Goal: Use online tool/utility: Use online tool/utility

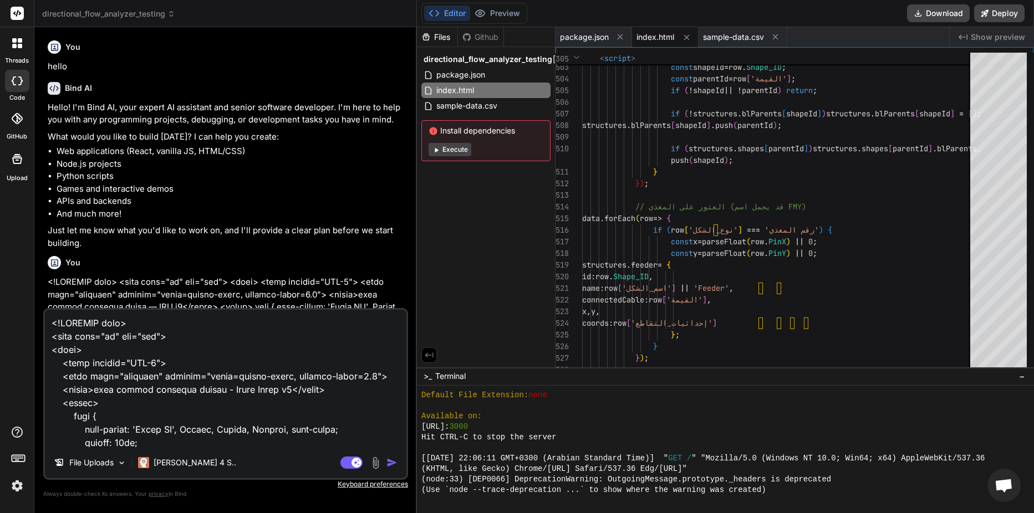
scroll to position [2739, 0]
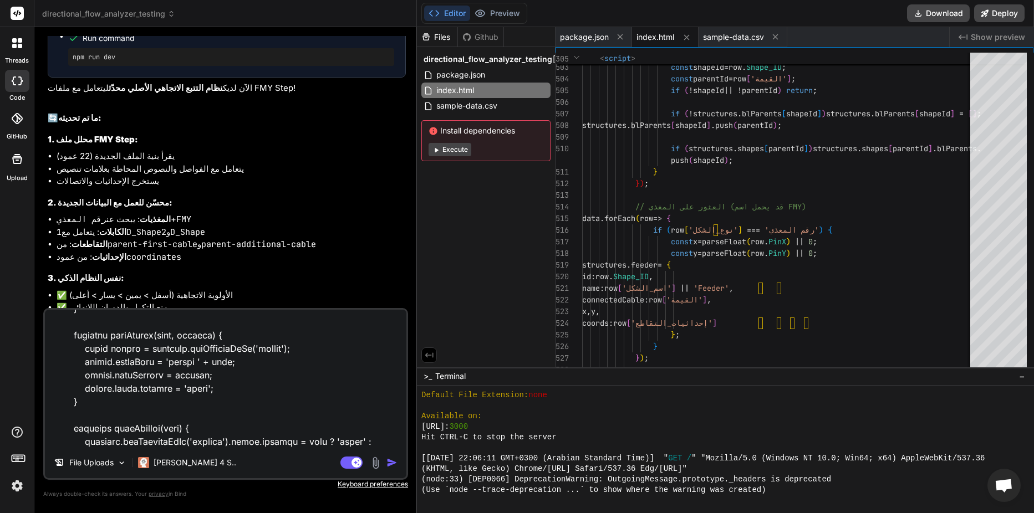
type textarea "x"
type textarea "<!LOREMIP dolo> <sita cons="ad" eli="sed"> <doei> <temp incidid="UTL-4"> <etdo …"
type textarea "x"
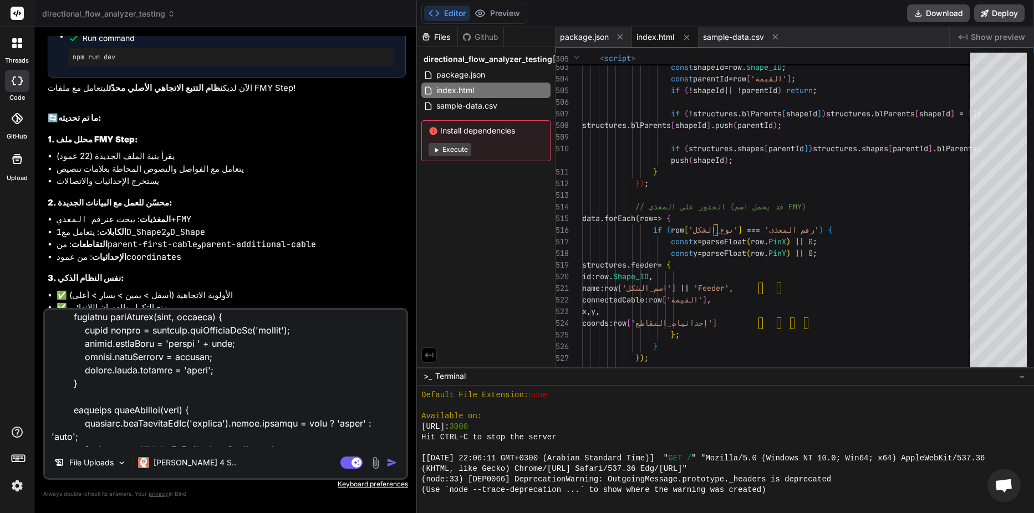
scroll to position [11022, 0]
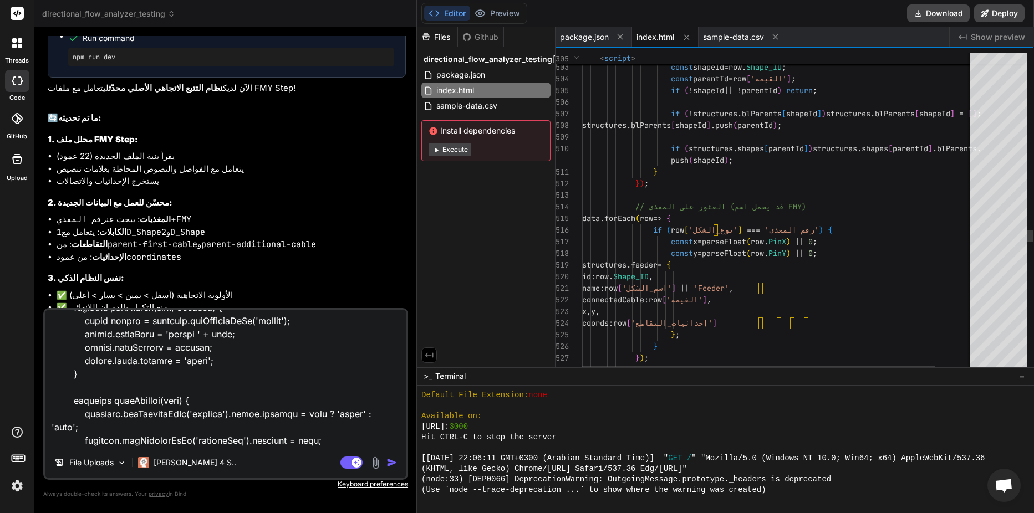
type textarea "<!LOREMIP dolo> <sita cons="ad" eli="sed"> <doei> <temp incidid="UTL-4"> <etdo …"
type textarea "x"
type textarea "<!LOREMIP dolo> <sita cons="ad" eli="sed"> <doei> <temp incidid="UTL-4"> <etdo …"
type textarea "x"
type textarea "<!LOREMIP dolo> <sita cons="ad" eli="sed"> <doei> <temp incidid="UTL-4"> <etdo …"
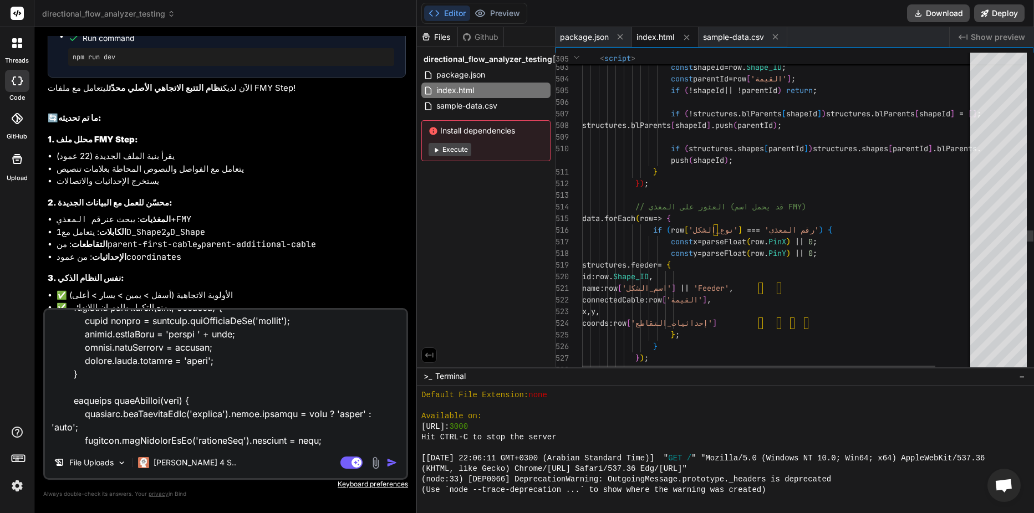
type textarea "x"
type textarea "<!LOREMIP dolo> <sita cons="ad" eli="sed"> <doei> <temp incidid="UTL-4"> <etdo …"
type textarea "x"
type textarea "<!LOREMIP dolo> <sita cons="ad" eli="sed"> <doei> <temp incidid="UTL-4"> <etdo …"
type textarea "x"
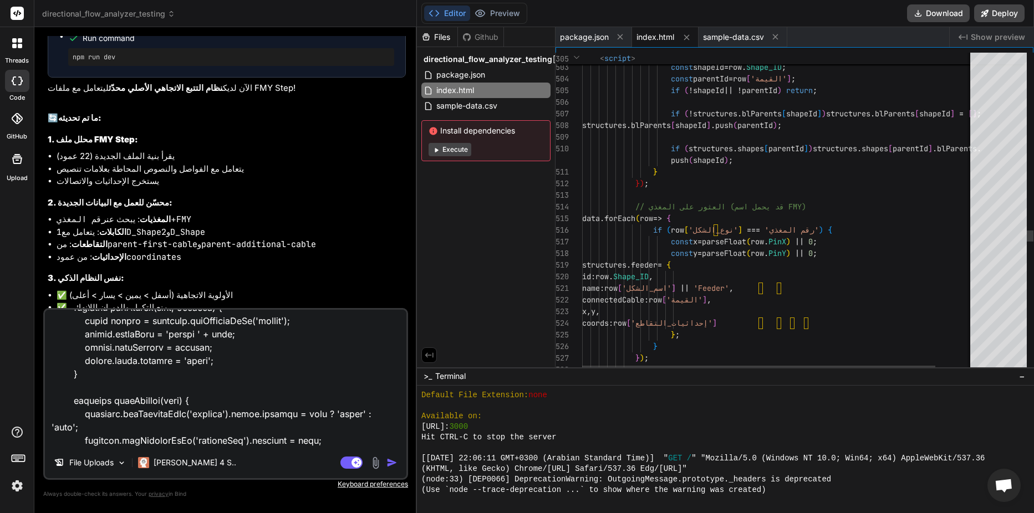
type textarea "<!LOREMIP dolo> <sita cons="ad" eli="sed"> <doei> <temp incidid="UTL-4"> <etdo …"
type textarea "x"
type textarea "<!LOREMIP dolo> <sita cons="ad" eli="sed"> <doei> <temp incidid="UTL-4"> <etdo …"
type textarea "x"
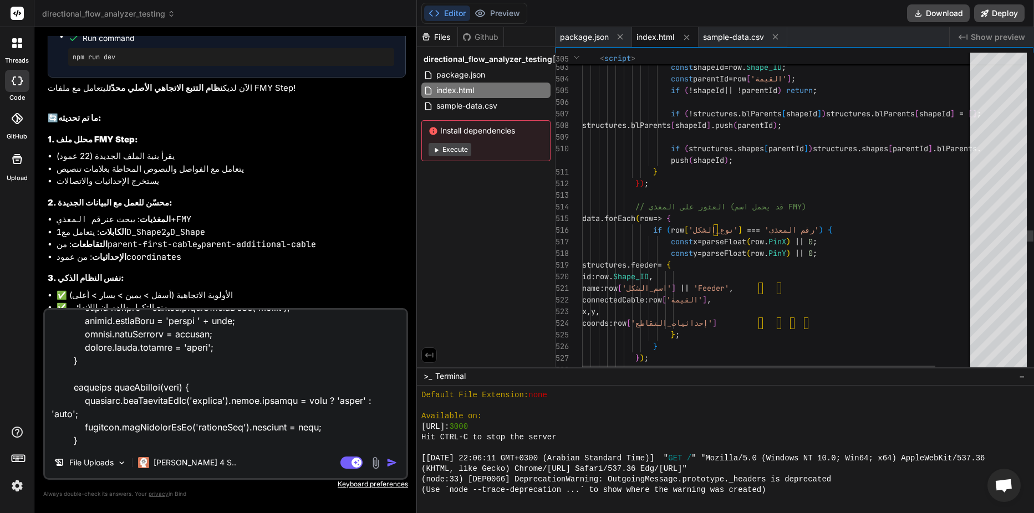
type textarea "<!LOREMIP dolo> <sita cons="ad" eli="sed"> <doei> <temp incidid="UTL-4"> <etdo …"
type textarea "x"
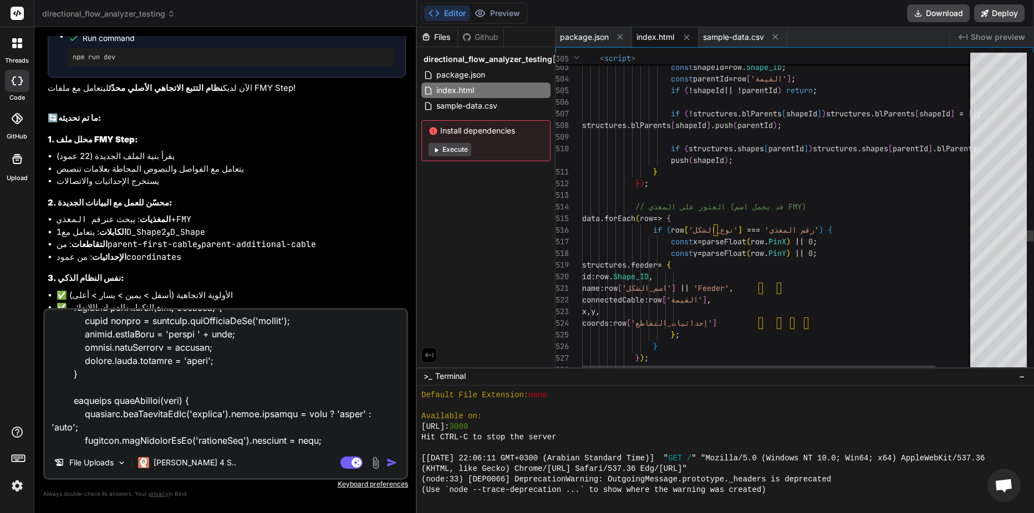
type textarea "<!LOREMIP dolo> <sita cons="ad" eli="sed"> <doei> <temp incidid="UTL-4"> <etdo …"
type textarea "x"
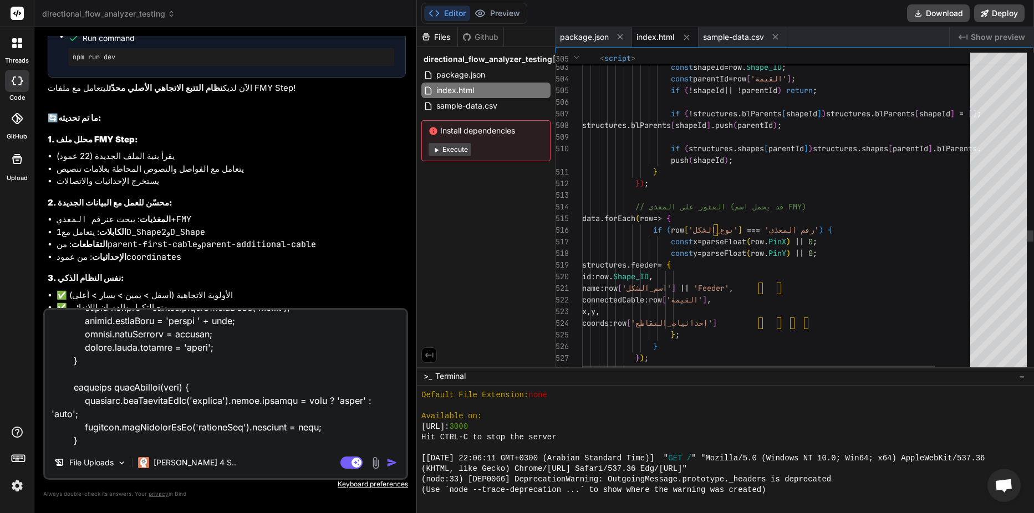
type textarea "<!LOREMIP dolo> <sita cons="ad" eli="sed"> <doei> <temp incidid="UTL-4"> <etdo …"
type textarea "x"
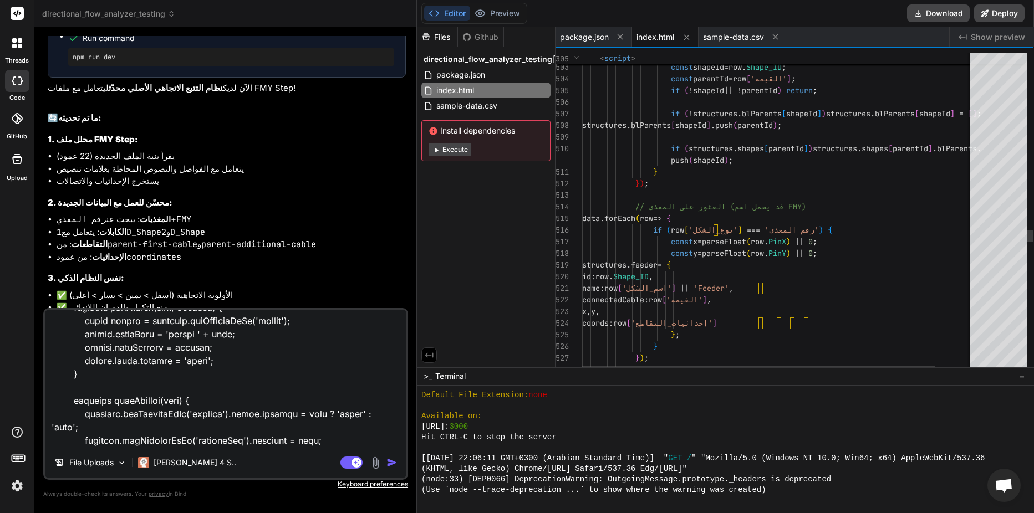
type textarea "<!LOREMIP dolo> <sita cons="ad" eli="sed"> <doei> <temp incidid="UTL-4"> <etdo …"
type textarea "x"
type textarea "<!LOREMIP dolo> <sita cons="ad" eli="sed"> <doei> <temp incidid="UTL-4"> <etdo …"
type textarea "x"
type textarea "<!LOREMIP dolo> <sita cons="ad" eli="sed"> <doei> <temp incidid="UTL-4"> <etdo …"
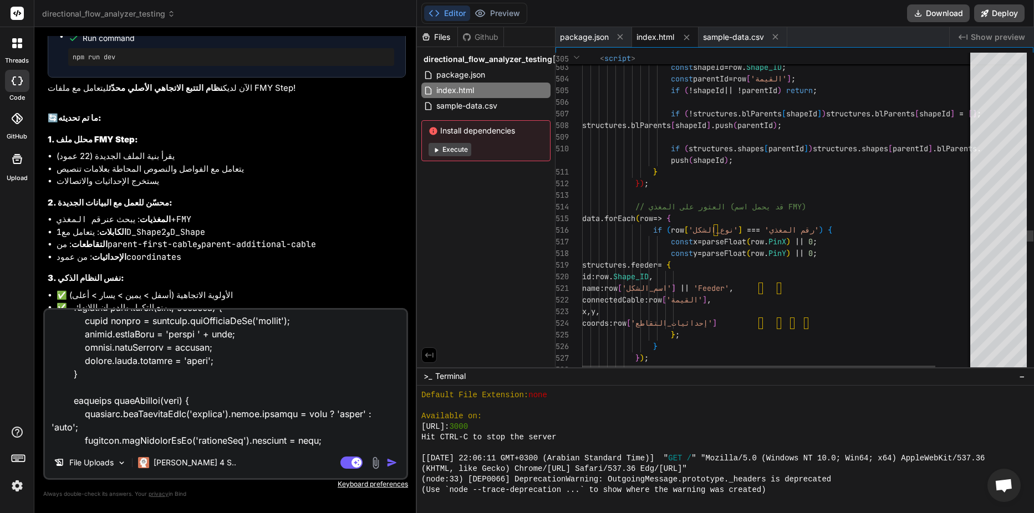
type textarea "x"
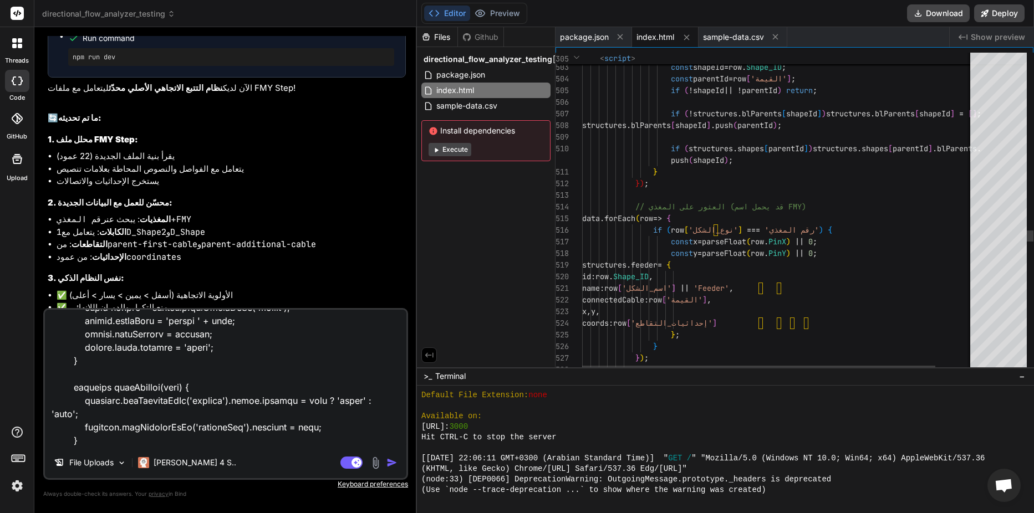
type textarea "<!LOREMIP dolo> <sita cons="ad" eli="sed"> <doei> <temp incidid="UTL-4"> <etdo …"
type textarea "x"
type textarea "<!LOREMIP dolo> <sita cons="ad" eli="sed"> <doei> <temp incidid="UTL-4"> <etdo …"
type textarea "x"
type textarea "<!LOREMIP dolo> <sita cons="ad" eli="sed"> <doei> <temp incidid="UTL-4"> <etdo …"
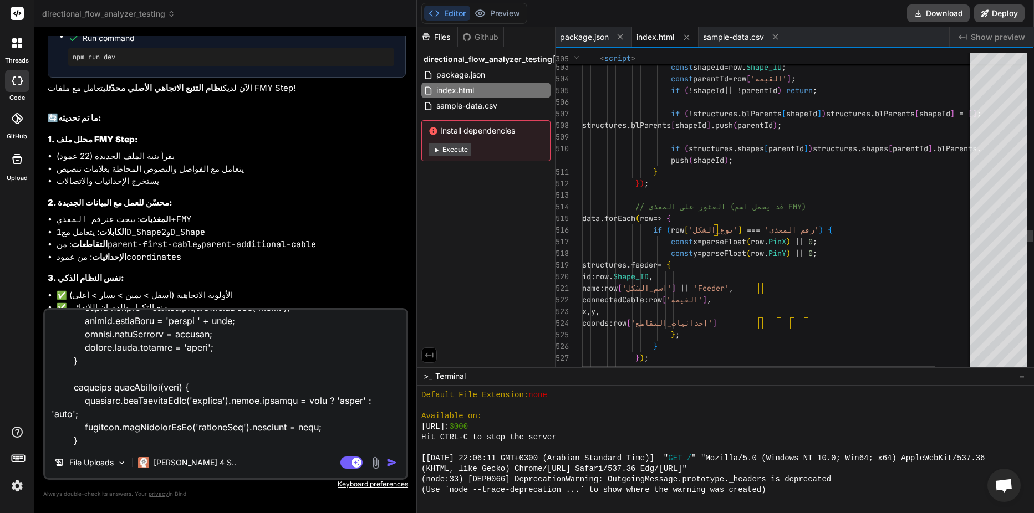
type textarea "x"
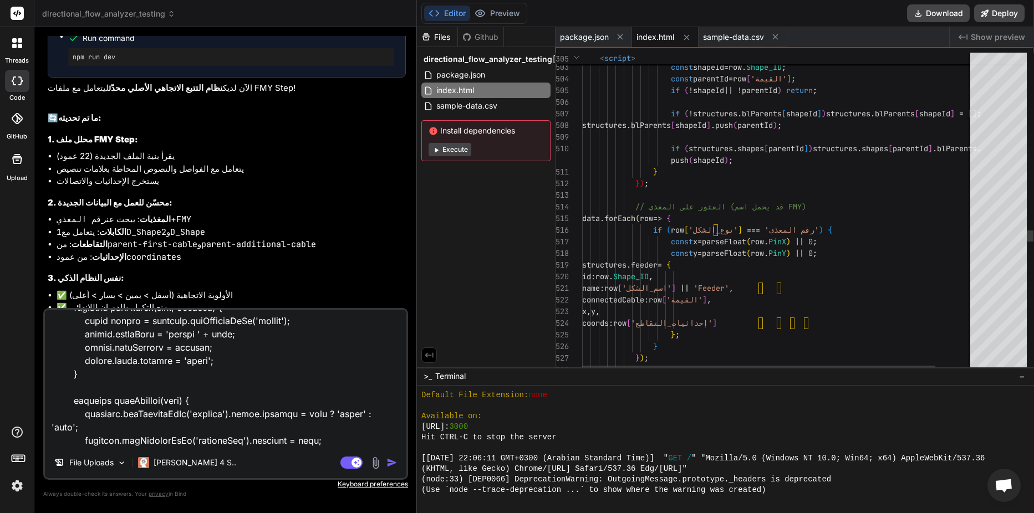
type textarea "<!LOREMIP dolo> <sita cons="ad" eli="sed"> <doei> <temp incidid="UTL-4"> <etdo …"
type textarea "x"
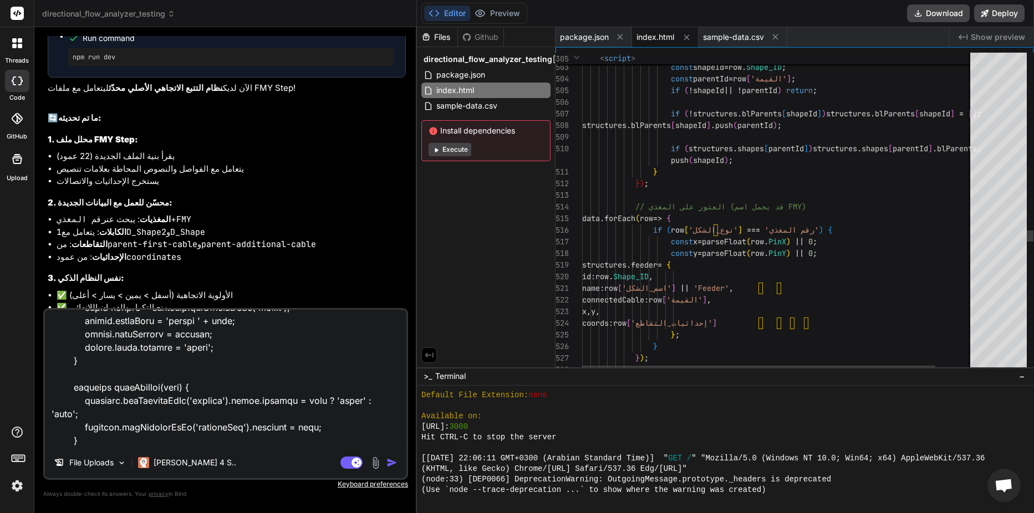
type textarea "<!LOREMIP dolo> <sita cons="ad" eli="sed"> <doei> <temp incidid="UTL-4"> <etdo …"
type textarea "x"
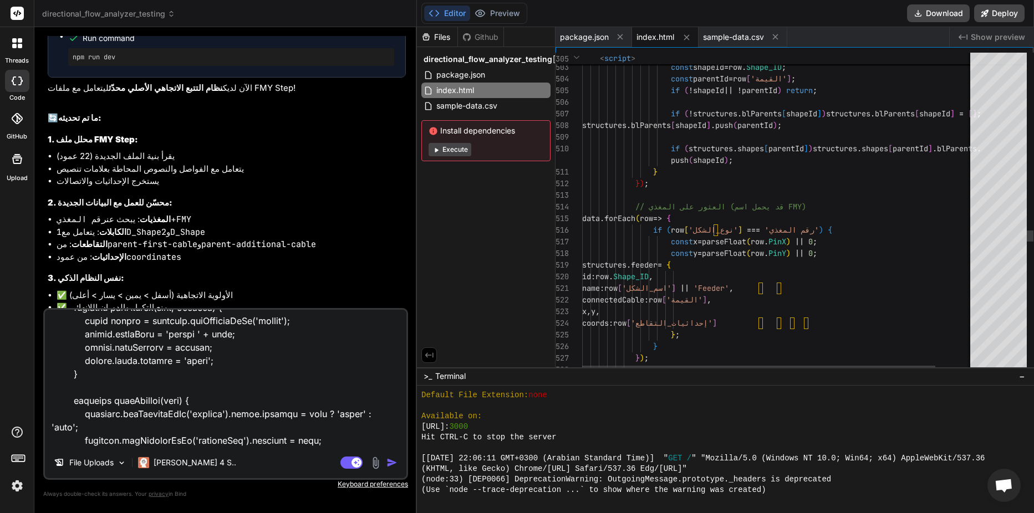
type textarea "<!LOREMIP dolo> <sita cons="ad" eli="sed"> <doei> <temp incidid="UTL-4"> <etdo …"
type textarea "x"
type textarea "<!LOREMIP dolo> <sita cons="ad" eli="sed"> <doei> <temp incidid="UTL-4"> <etdo …"
type textarea "x"
type textarea "<!LOREMIP dolo> <sita cons="ad" eli="sed"> <doei> <temp incidid="UTL-4"> <etdo …"
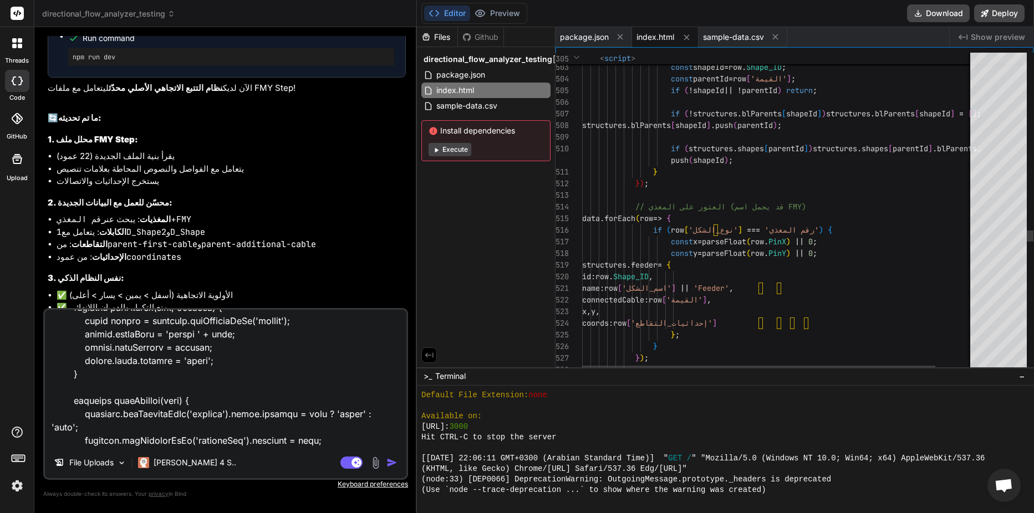
type textarea "x"
type textarea "<!LOREMIP dolo> <sita cons="ad" eli="sed"> <doei> <temp incidid="UTL-4"> <etdo …"
type textarea "x"
type textarea "<!LOREMIP dolo> <sita cons="ad" eli="sed"> <doei> <temp incidid="UTL-4"> <etdo …"
type textarea "x"
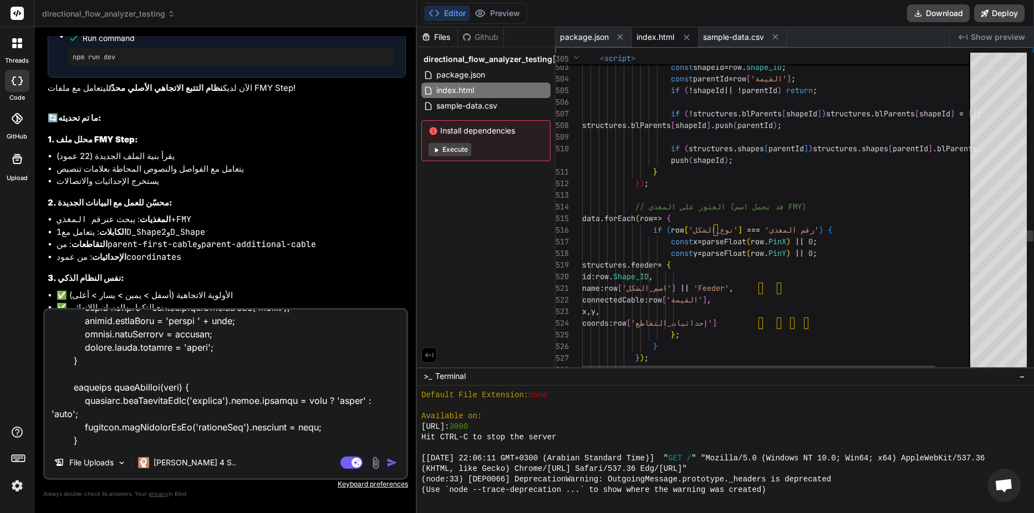
type textarea "<!LOREMIP dolo> <sita cons="ad" eli="sed"> <doei> <temp incidid="UTL-4"> <etdo …"
type textarea "x"
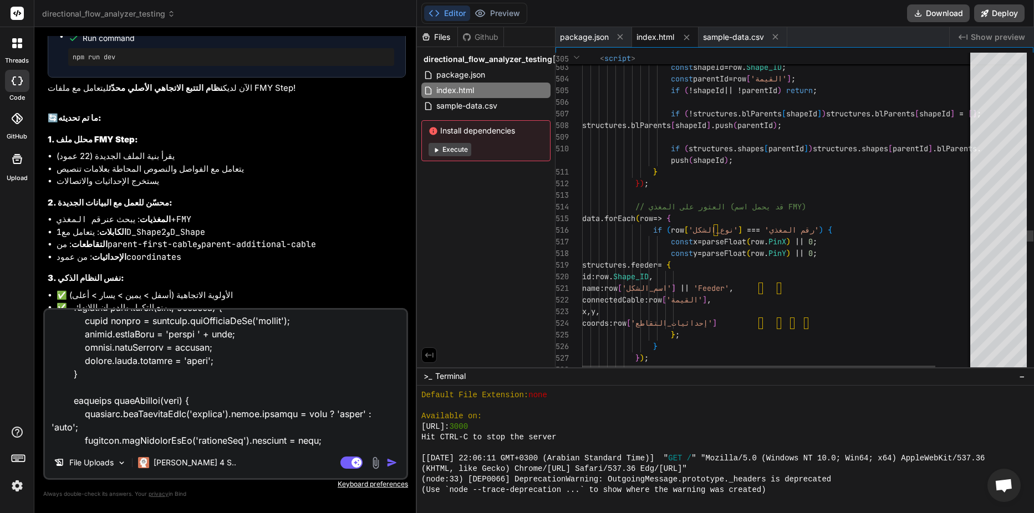
type textarea "<!LOREMIP dolo> <sita cons="ad" eli="sed"> <doei> <temp incidid="UTL-4"> <etdo …"
type textarea "x"
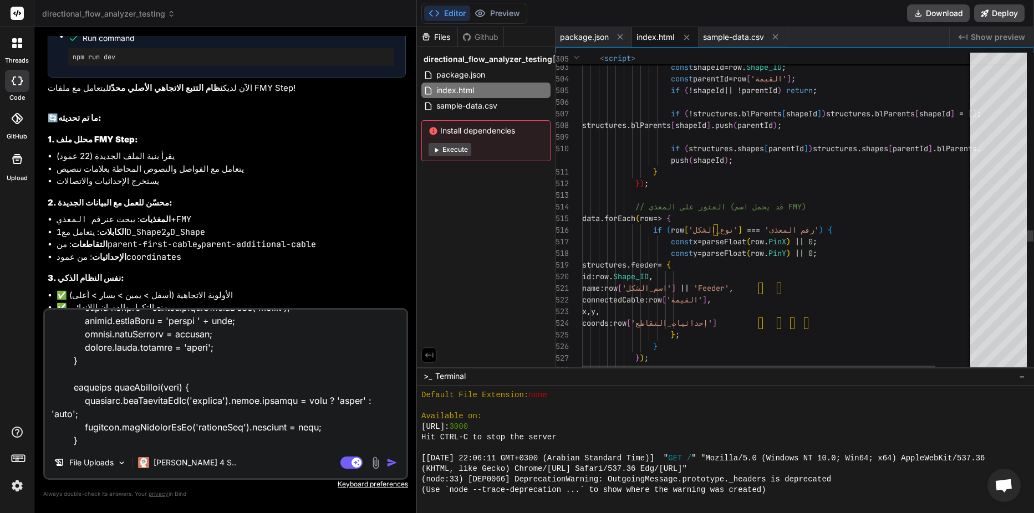
type textarea "<!LOREMIP dolo> <sita cons="ad" eli="sed"> <doei> <temp incidid="UTL-4"> <etdo …"
type textarea "x"
type textarea "<!LOREMIP dolo> <sita cons="ad" eli="sed"> <doei> <temp incidid="UTL-4"> <etdo …"
type textarea "x"
type textarea "<!LOREMIP dolo> <sita cons="ad" eli="sed"> <doei> <temp incidid="UTL-4"> <etdo …"
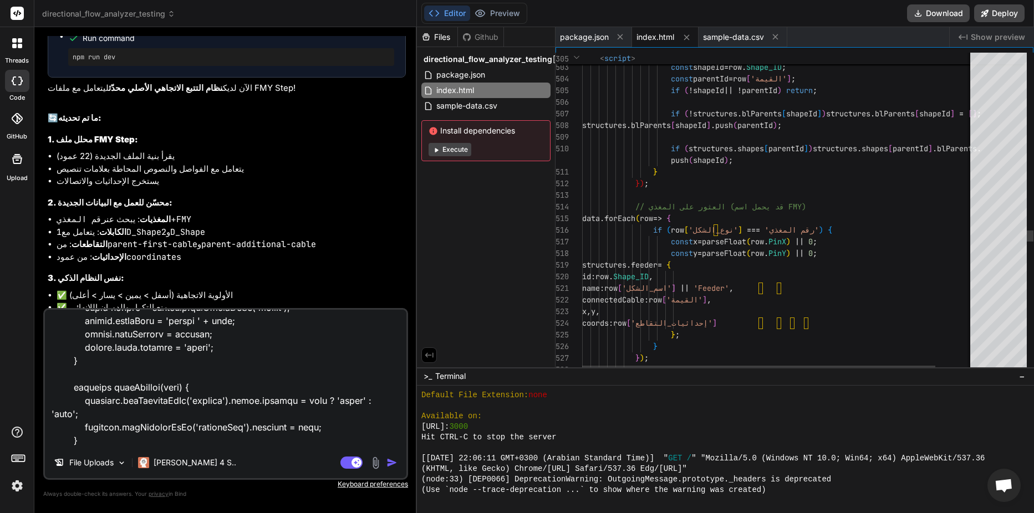
type textarea "x"
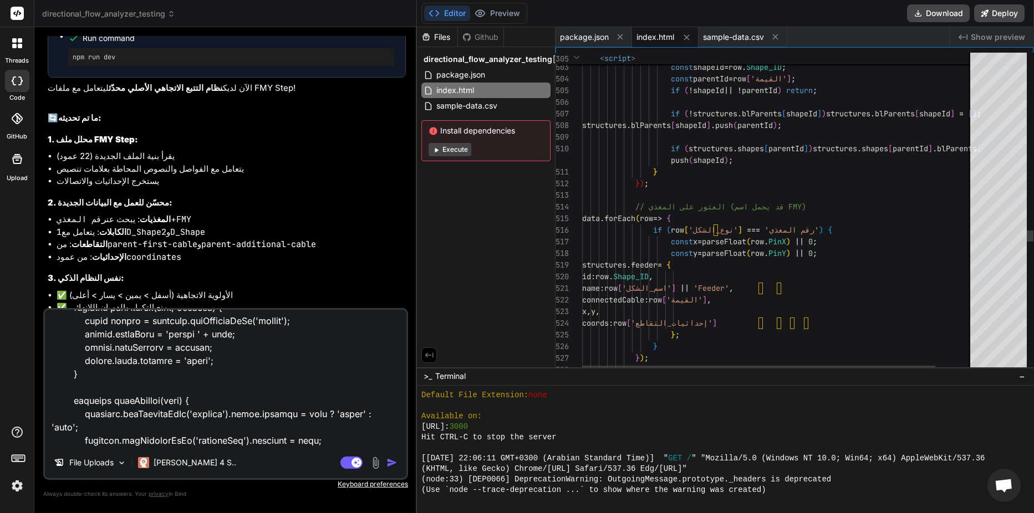
type textarea "<!LOREMIP dolo> <sita cons="ad" eli="sed"> <doei> <temp incidid="UTL-4"> <etdo …"
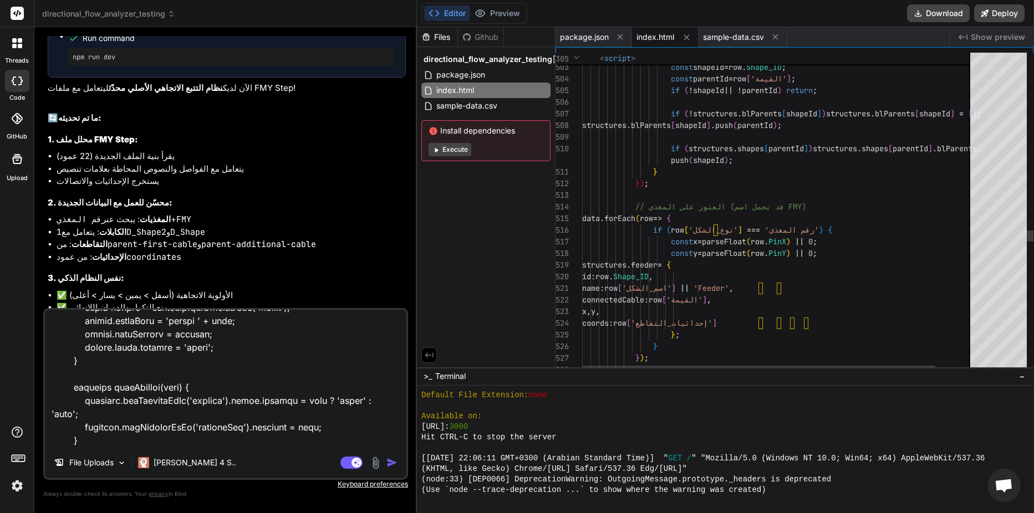
type textarea "x"
paste textarea "lore ipsum dolor sita conse adipis elitse doeiu temporincidi utlabo etdol magn …"
type textarea "<!LOREMIP dolo> <sita cons="ad" eli="sed"> <doei> <temp incidid="UTL-4"> <etdo …"
type textarea "x"
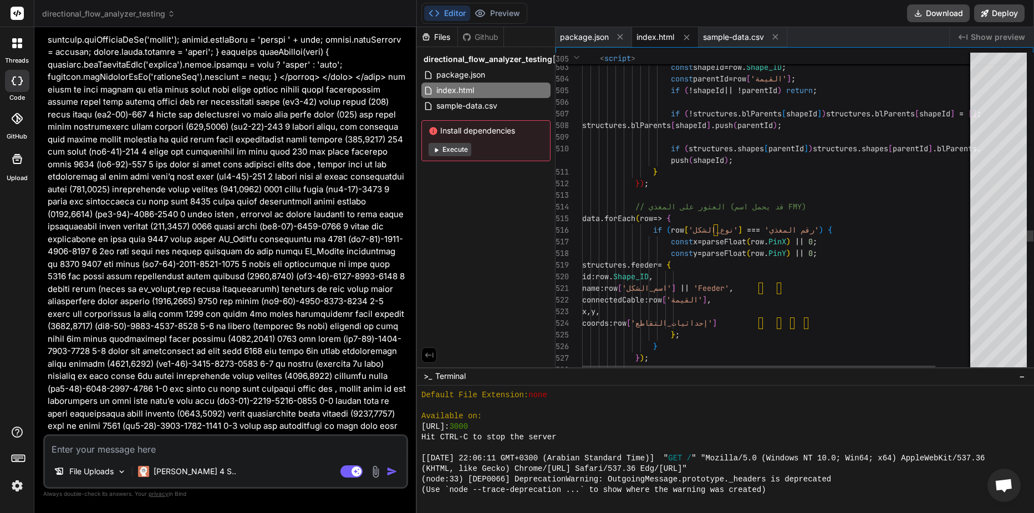
scroll to position [10750, 0]
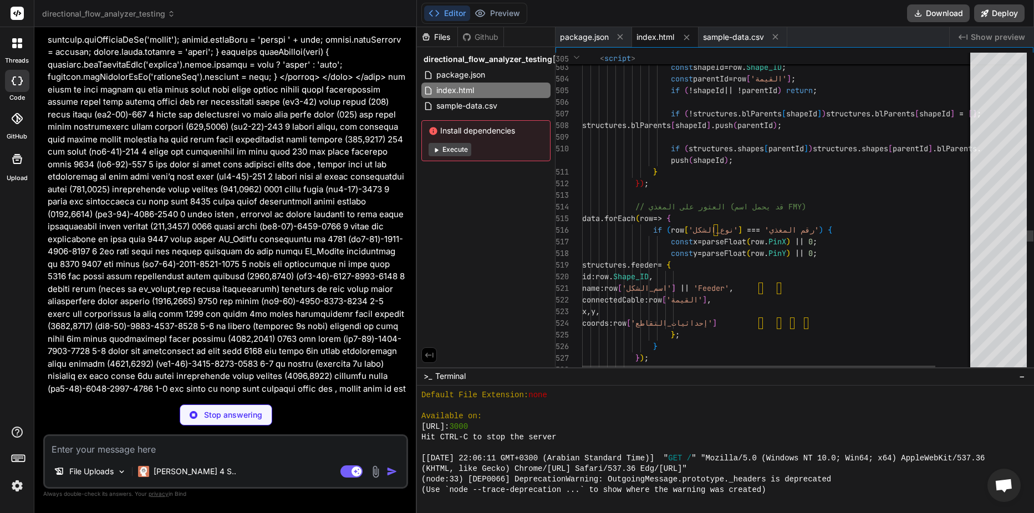
type textarea "x"
type textarea "document.getElementById('processBtn').disabled = show; } </script> </body> </ht…"
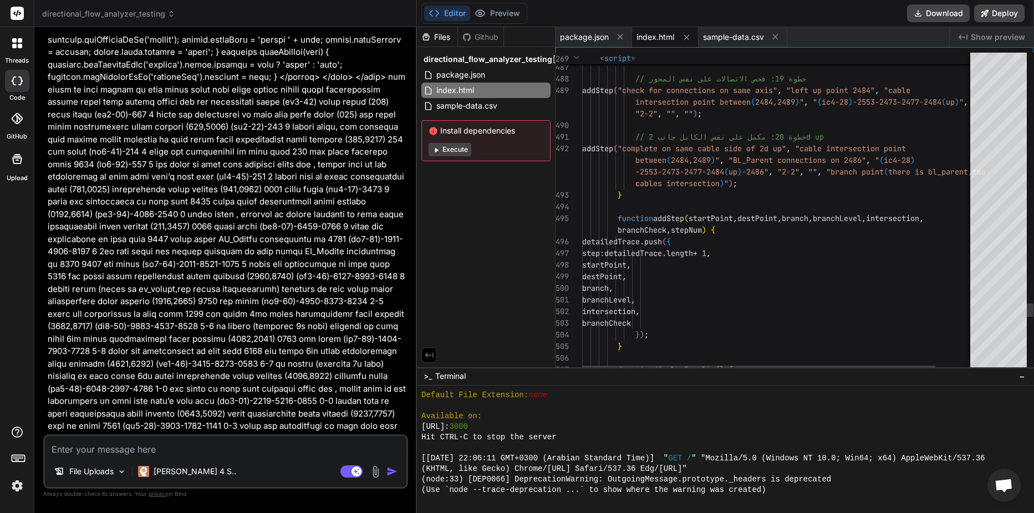
type textarea "x"
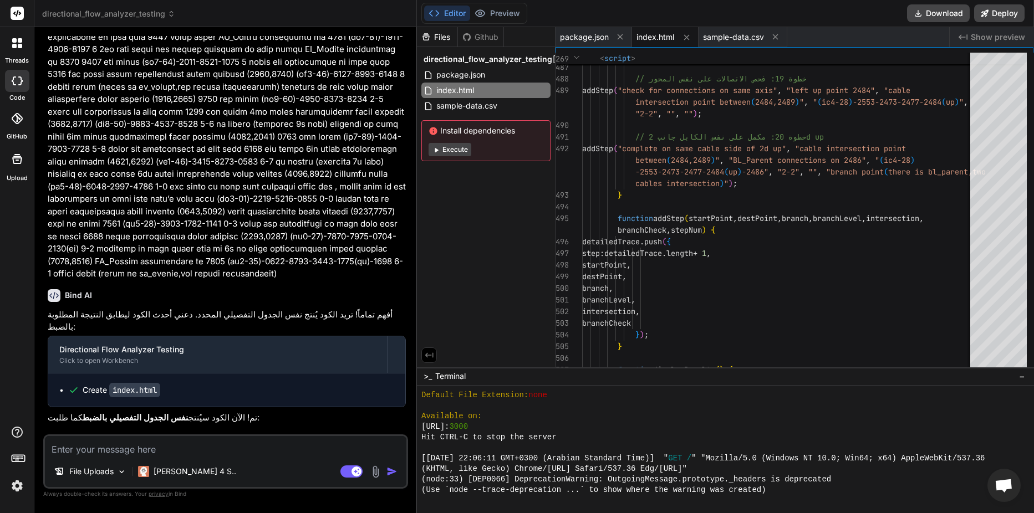
scroll to position [10971, 0]
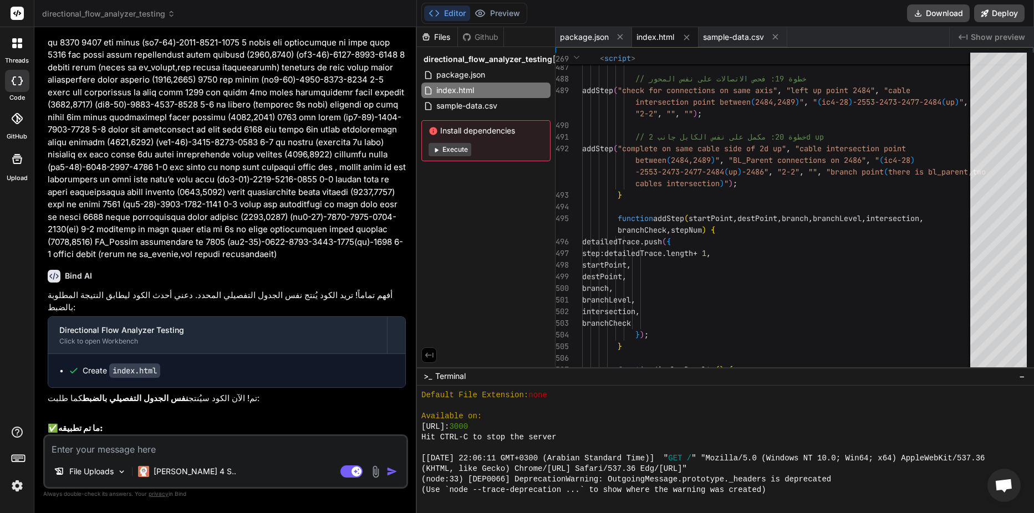
click at [509, 5] on div "Editor Preview" at bounding box center [474, 13] width 106 height 21
click at [509, 12] on button "Preview" at bounding box center [497, 14] width 54 height 16
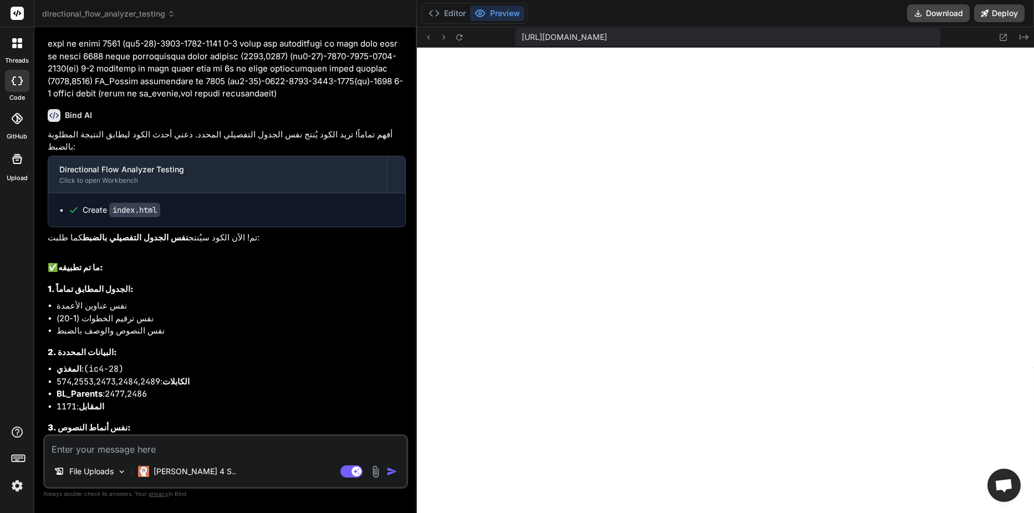
scroll to position [11143, 0]
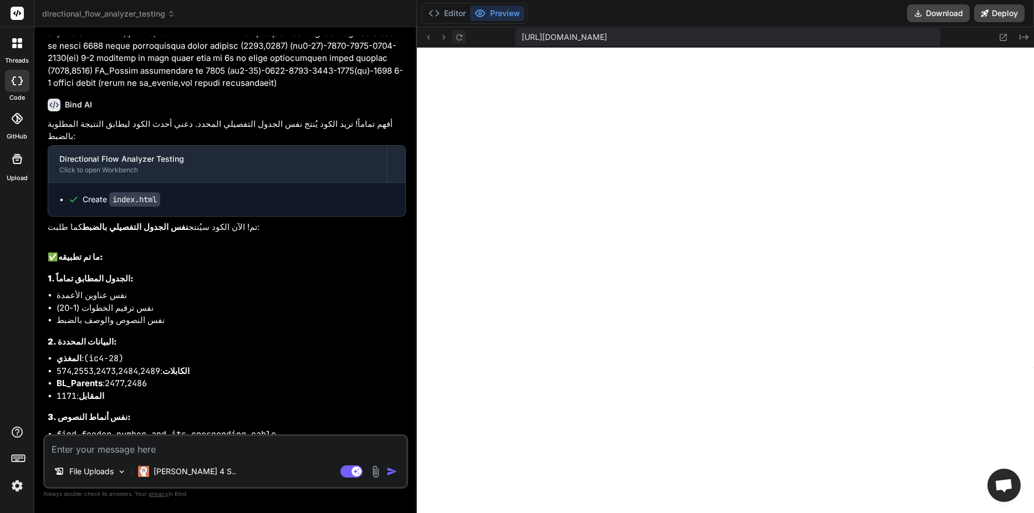
click at [465, 34] on button at bounding box center [458, 36] width 13 height 13
click at [171, 454] on textarea at bounding box center [226, 446] width 362 height 20
type textarea "ا"
type textarea "x"
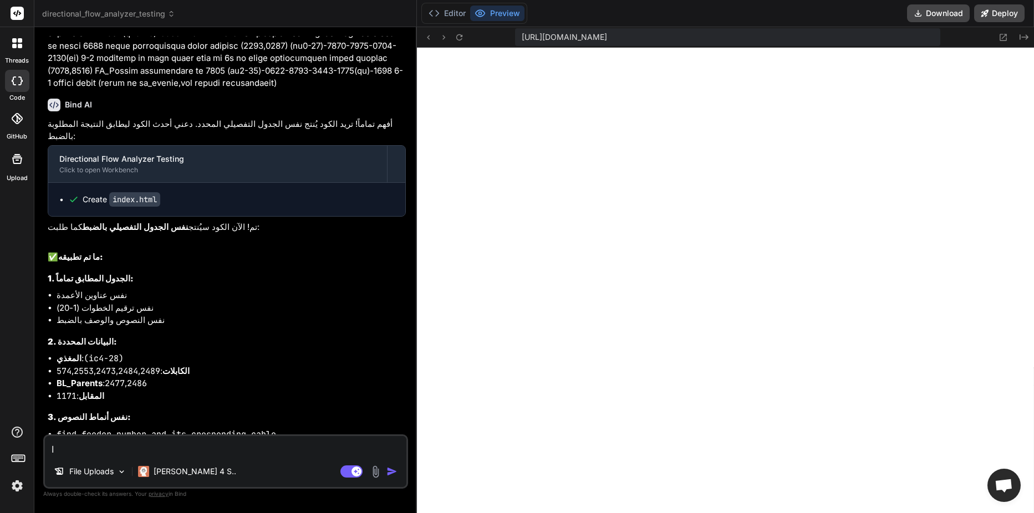
type textarea "ان"
type textarea "x"
type textarea "انت"
type textarea "x"
type textarea "انت"
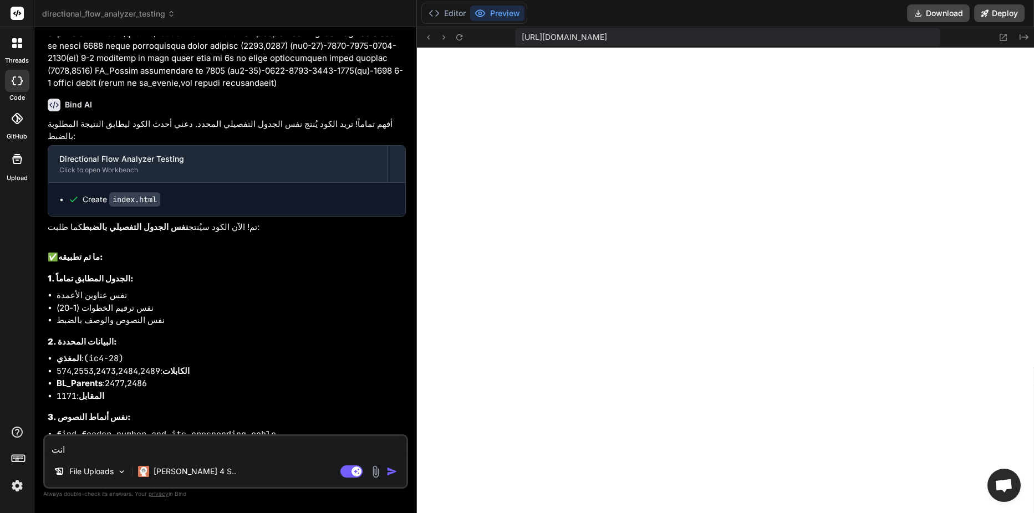
type textarea "x"
type textarea "انت"
type textarea "x"
type textarea "ان"
type textarea "x"
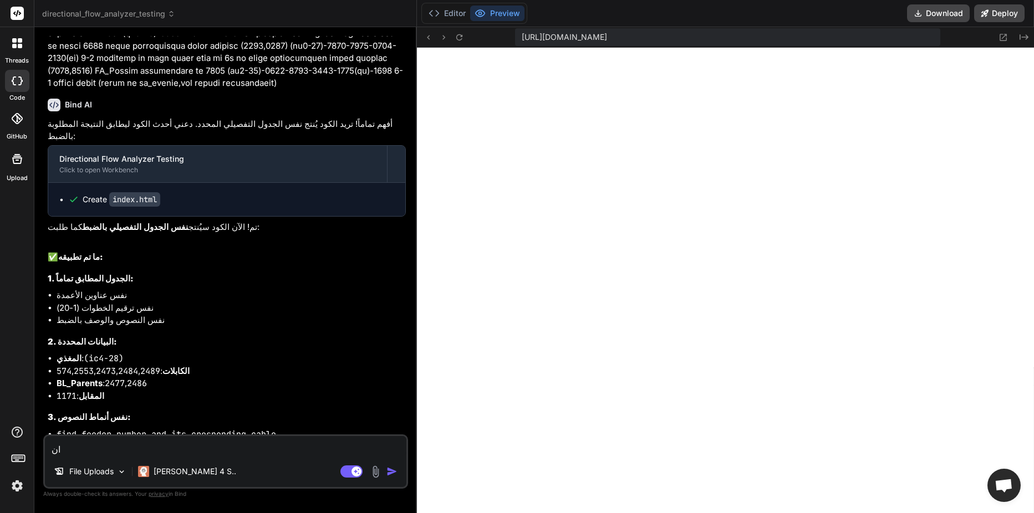
type textarea "ا"
type textarea "x"
type textarea "ع"
type textarea "x"
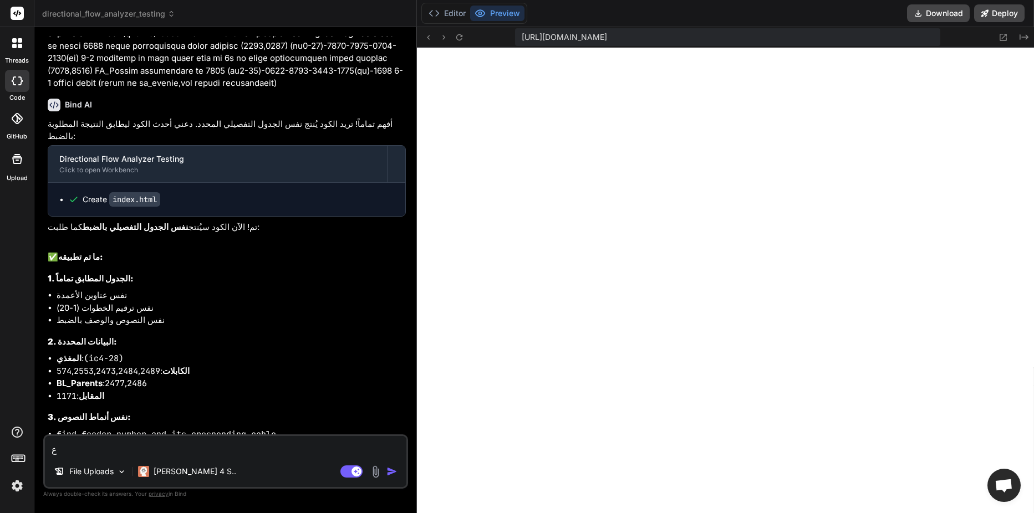
type textarea "[DEMOGRAPHIC_DATA]"
type textarea "x"
type textarea "عاي"
type textarea "x"
type textarea "عايز"
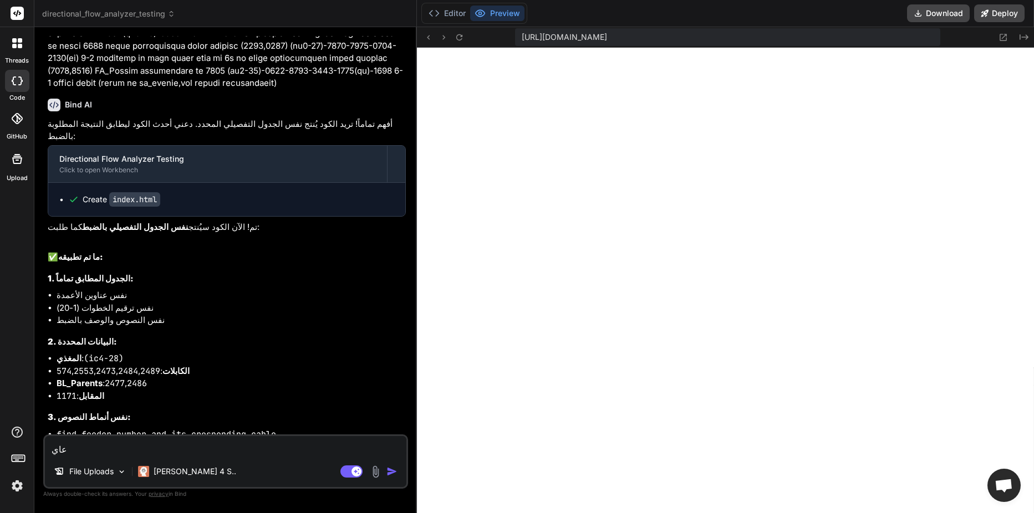
type textarea "x"
type textarea "عايز"
type textarea "x"
type textarea "عايز ب"
type textarea "x"
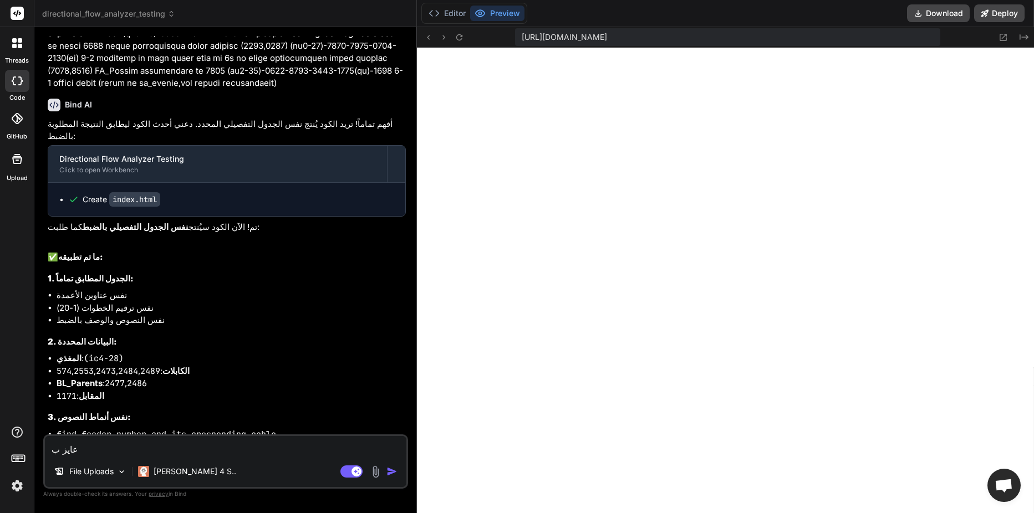
type textarea "عايز بر"
type textarea "x"
type textarea "عايز ب"
type textarea "x"
type textarea "عايز"
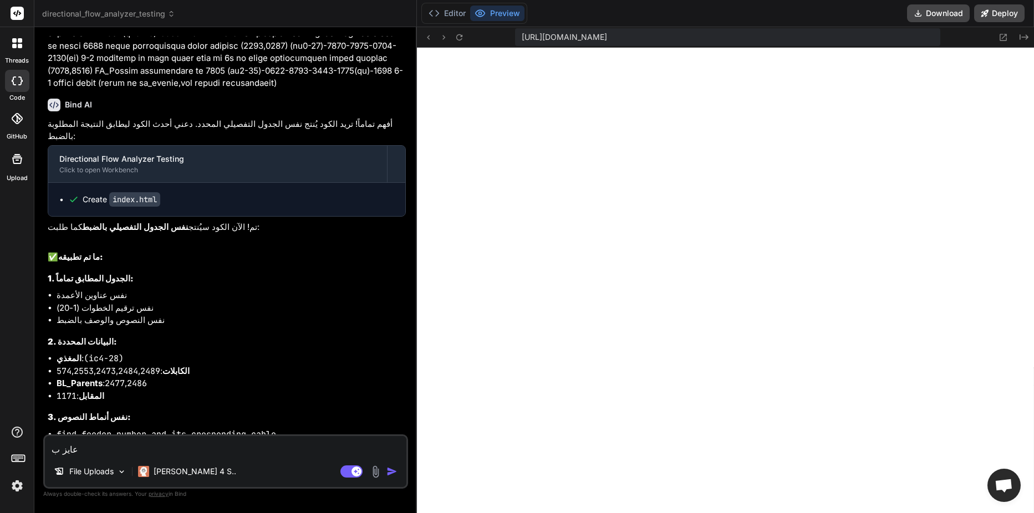
type textarea "x"
type textarea "عايز ك"
type textarea "x"
type textarea "عايز كو"
type textarea "x"
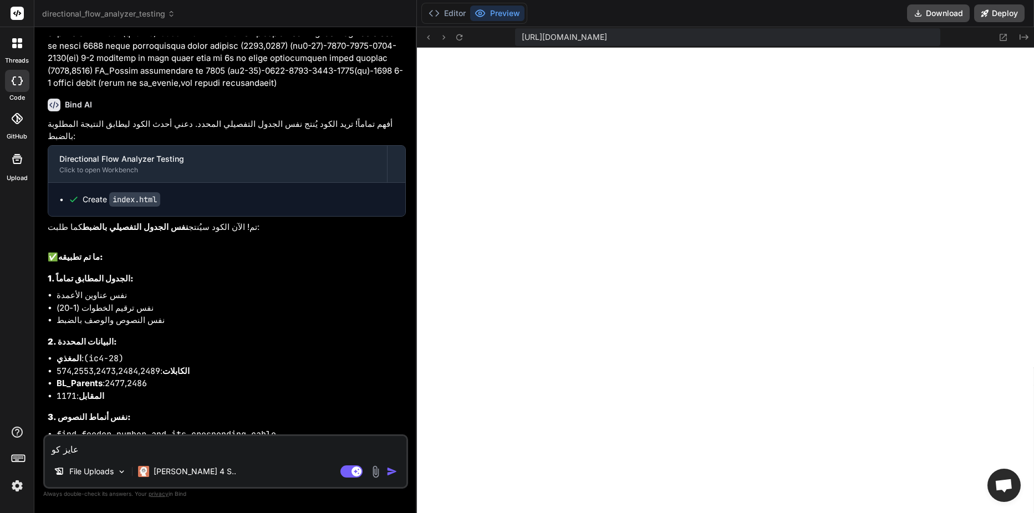
type textarea "عايز كود"
type textarea "x"
type textarea "عايز كود"
type textarea "x"
type textarea "عايز كود ع"
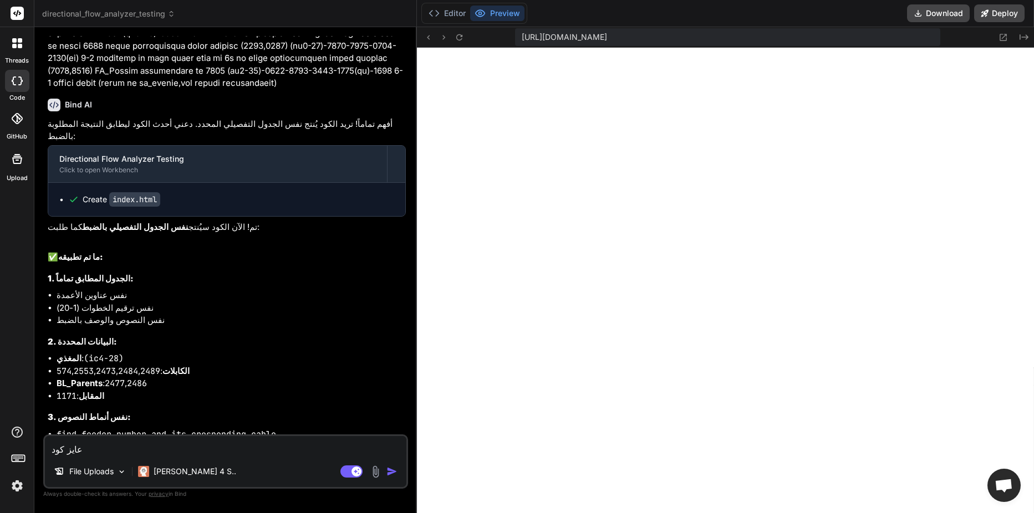
type textarea "x"
type textarea "عايز كود عا"
type textarea "x"
type textarea "عايز كود عام"
type textarea "x"
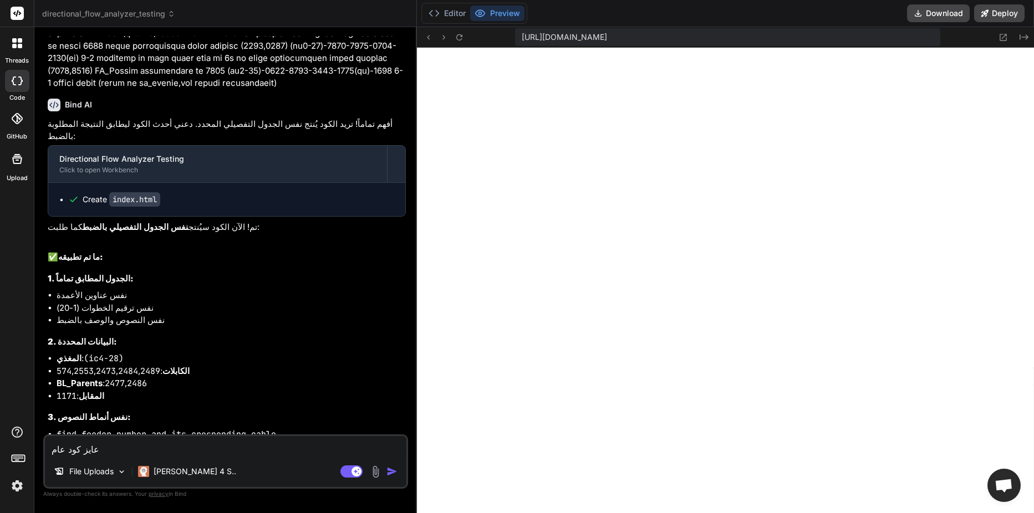
type textarea "عايز كود عام"
type textarea "x"
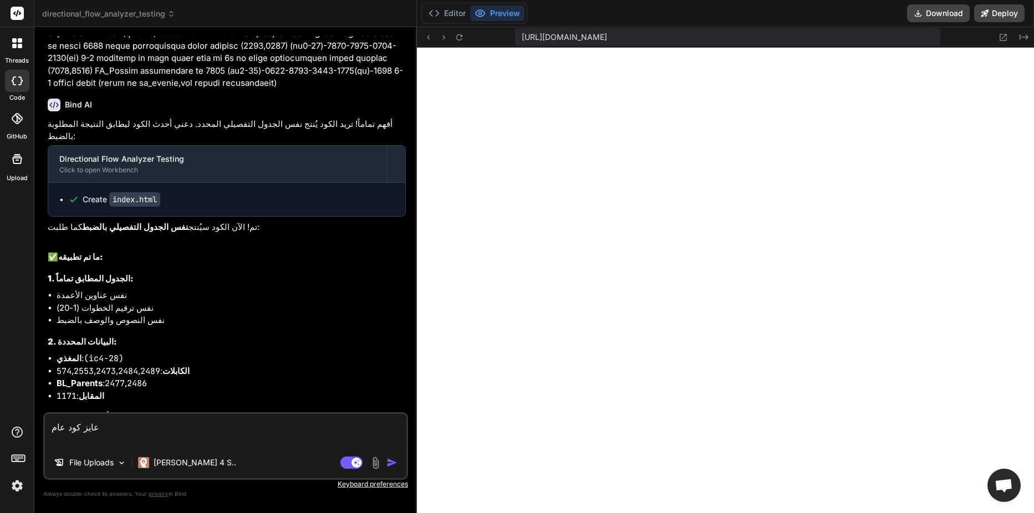
type textarea "عايز كود عام م"
type textarea "x"
type textarea "عايز كود عام مش"
type textarea "x"
type textarea "عايز كود عام مش"
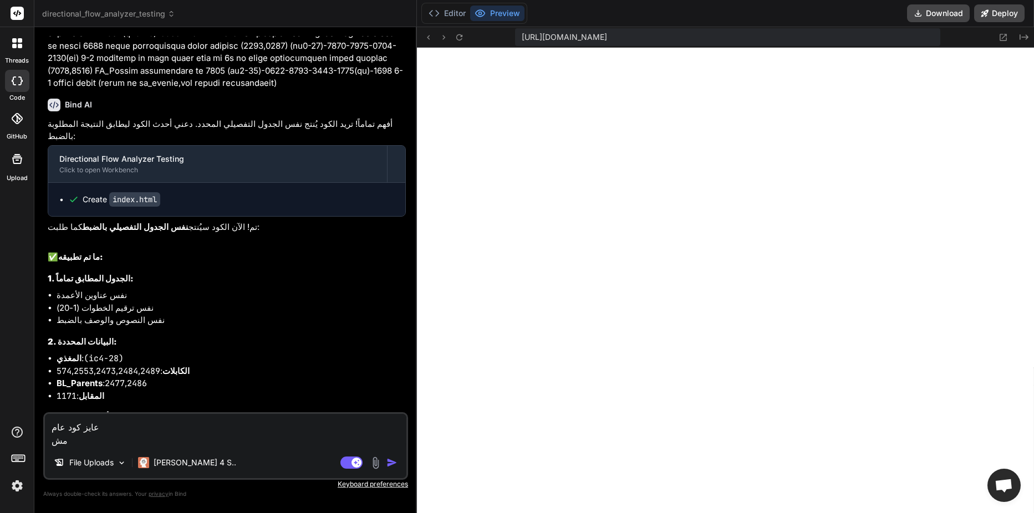
type textarea "x"
type textarea "عايز كود عام مش ي"
type textarea "x"
type textarea "عايز كود عام مش ين"
type textarea "x"
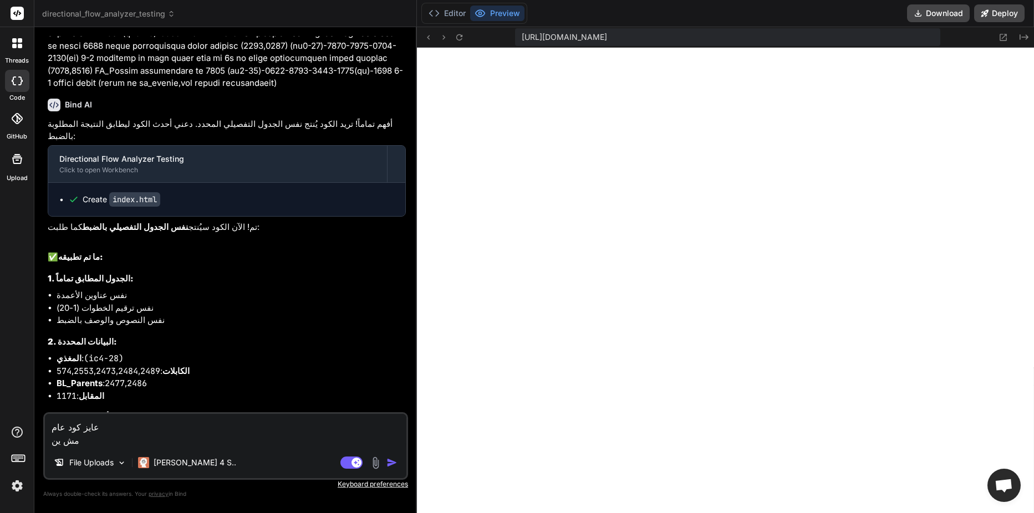
type textarea "عايز كود عام مش ينس"
type textarea "x"
type textarea "عايز كود عام مش ينسخ"
type textarea "x"
type textarea "عايز كود عام مش ينسخ"
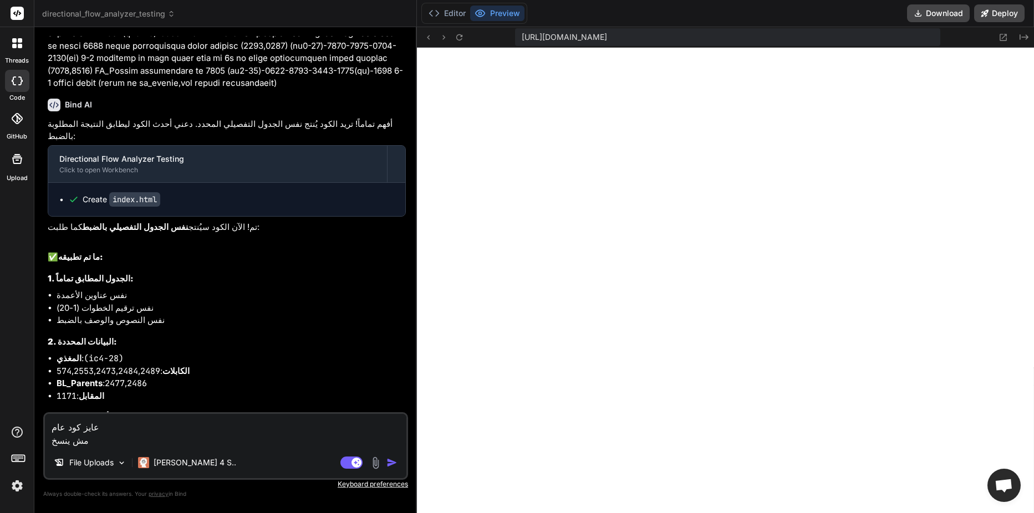
type textarea "x"
type textarea "عايز كود عام مش ينسخ و"
type textarea "x"
type textarea "عايز كود عام مش ينسخ و"
type textarea "x"
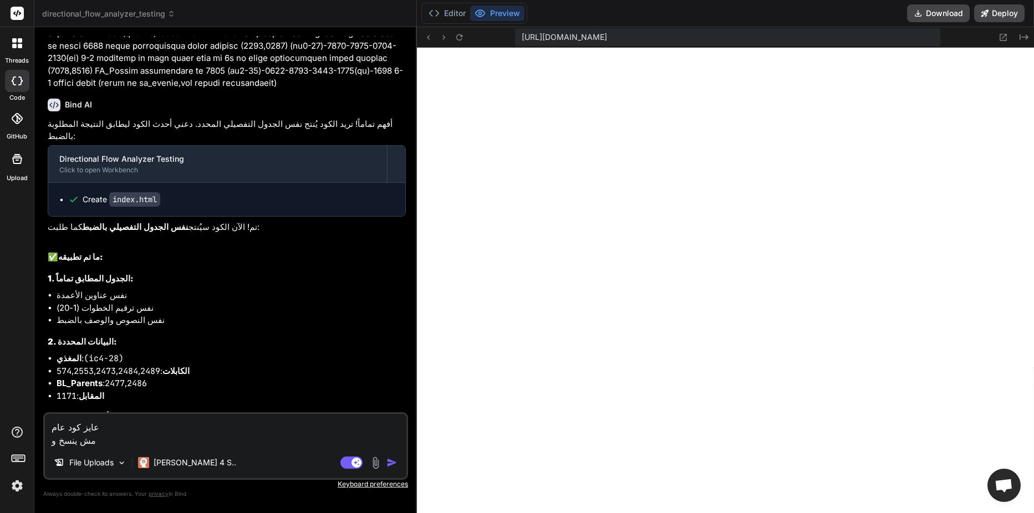
type textarea "عايز كود عام مش ينسخ و ي"
type textarea "x"
type textarea "عايز كود عام مش ينسخ و يل"
type textarea "x"
type textarea "عايز كود عام مش ينسخ و يلص"
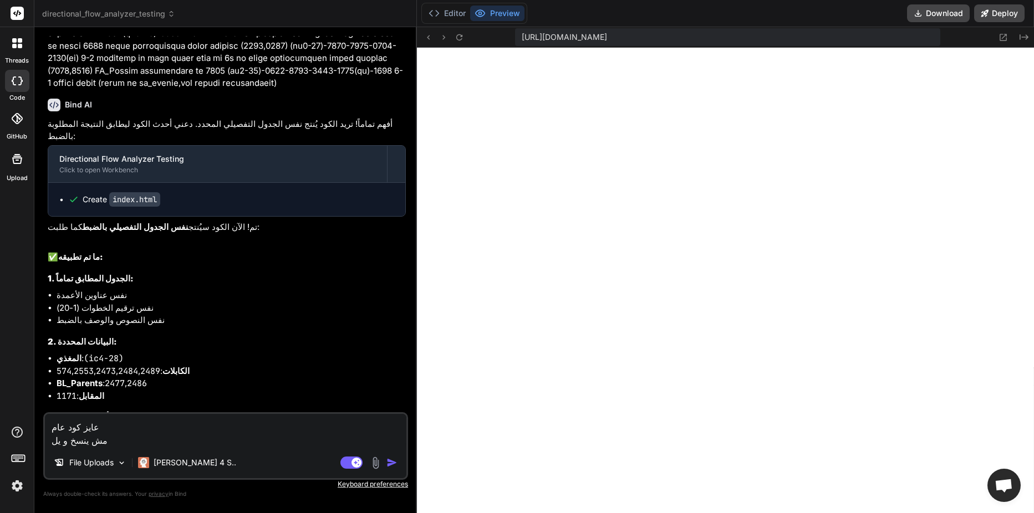
type textarea "x"
type textarea "عايز كود عام مش ينسخ و يلصق"
type textarea "x"
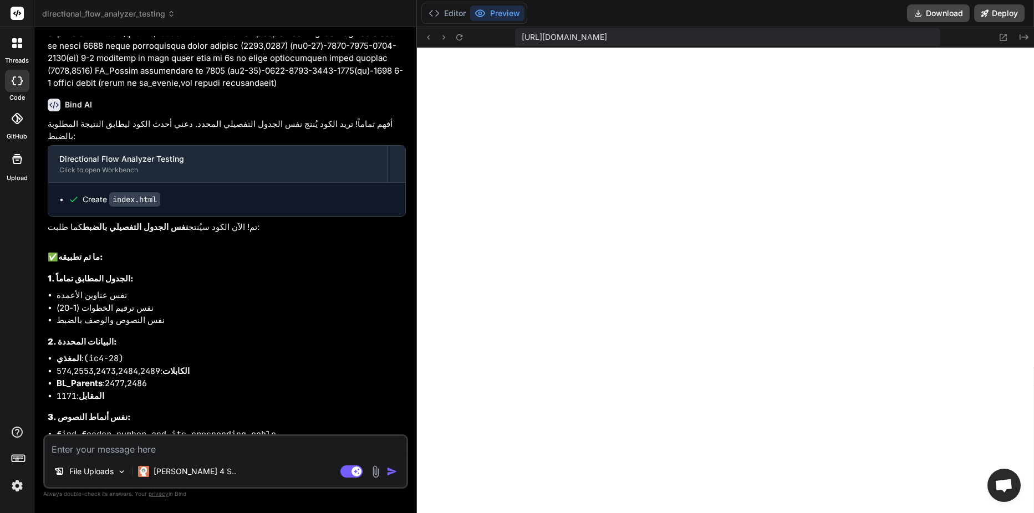
scroll to position [11258, 0]
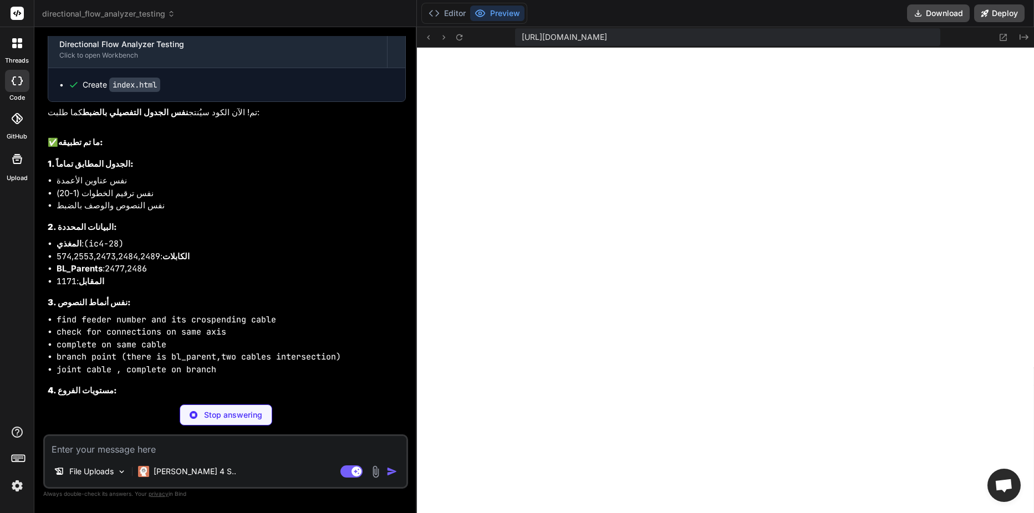
type textarea "x"
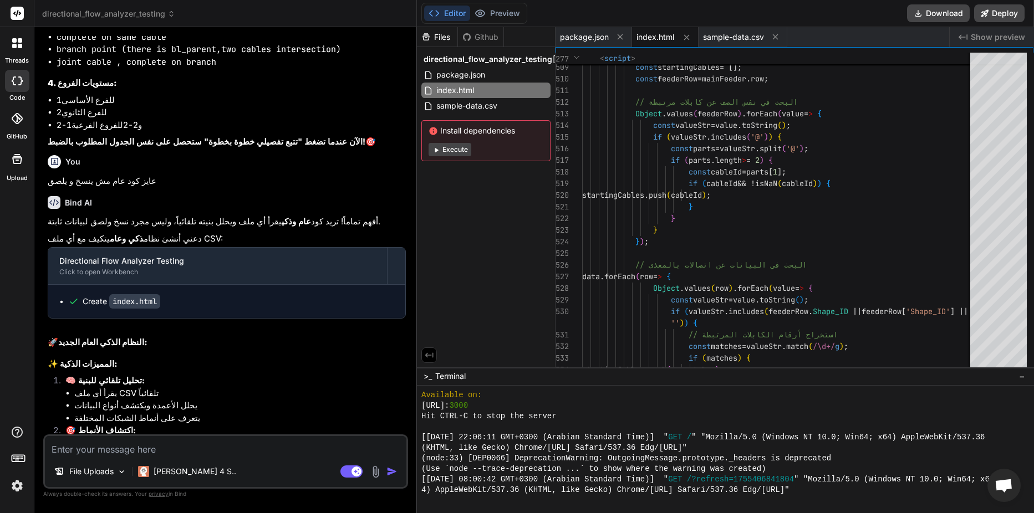
scroll to position [11590, 0]
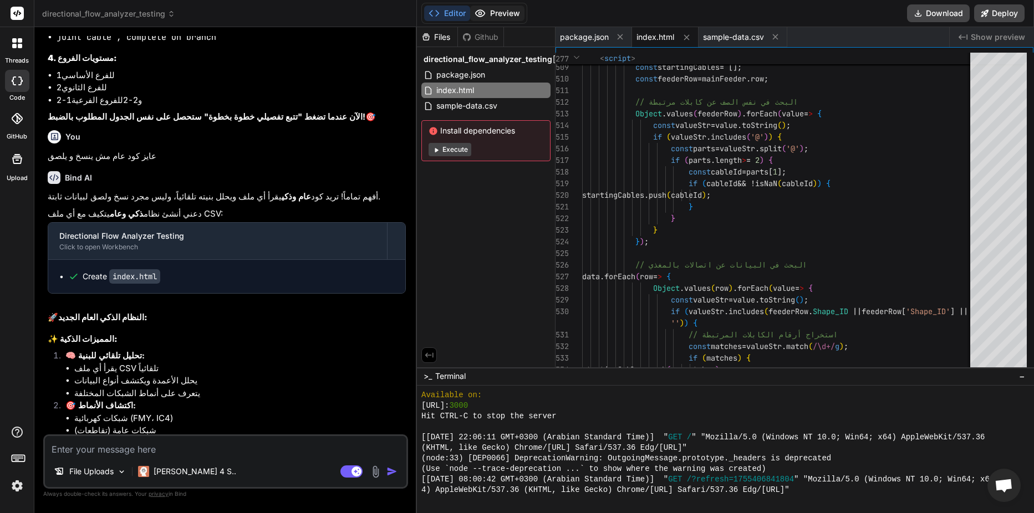
click at [495, 18] on button "Preview" at bounding box center [497, 14] width 54 height 16
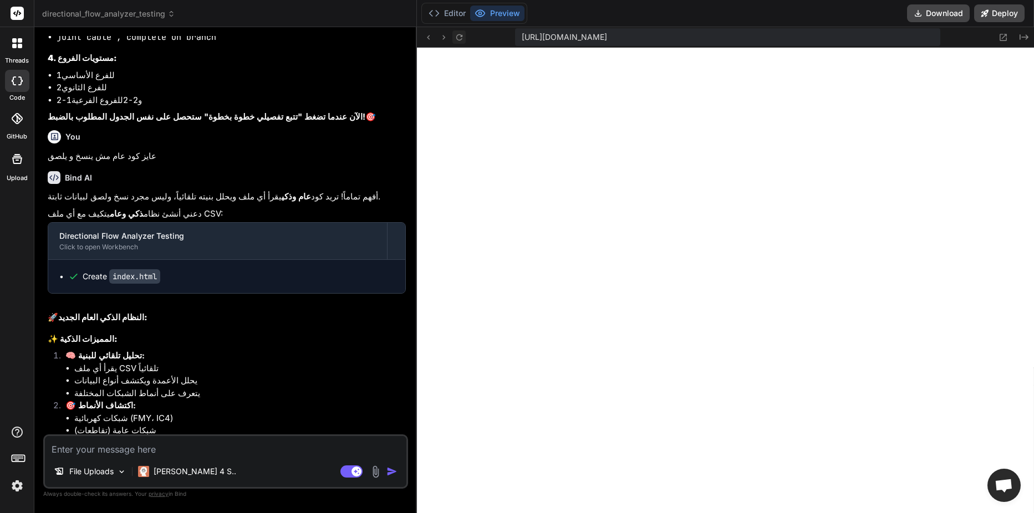
click at [464, 39] on button at bounding box center [458, 36] width 13 height 13
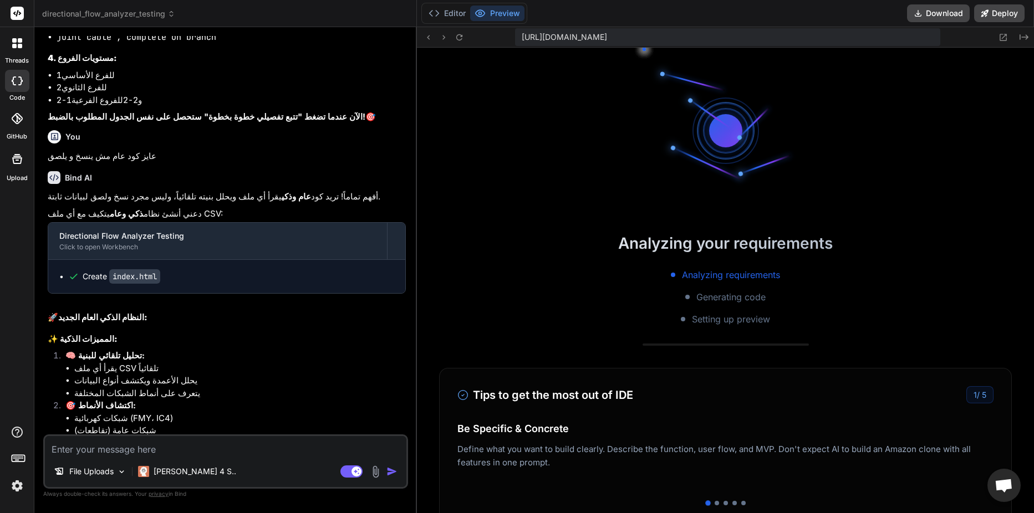
scroll to position [2803, 0]
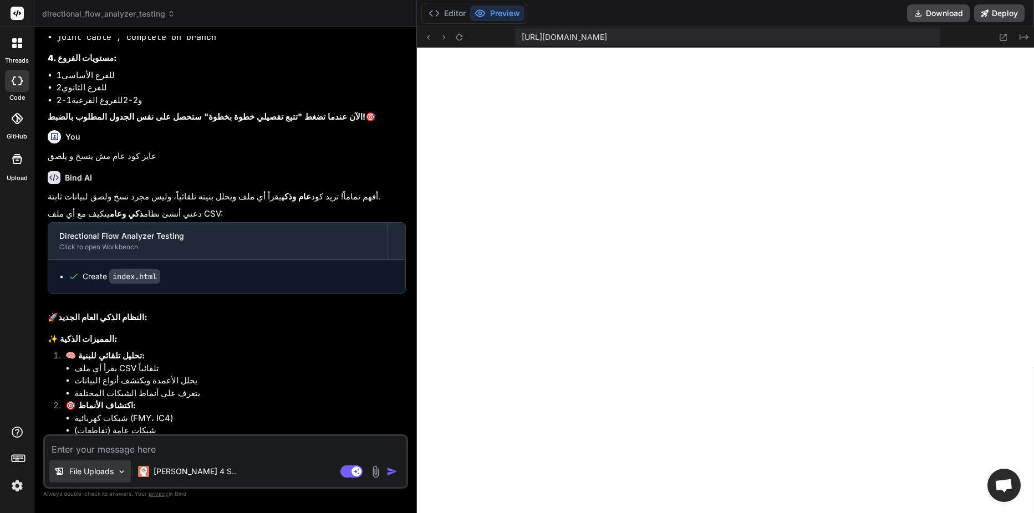
click at [108, 462] on div "File Uploads" at bounding box center [90, 472] width 82 height 22
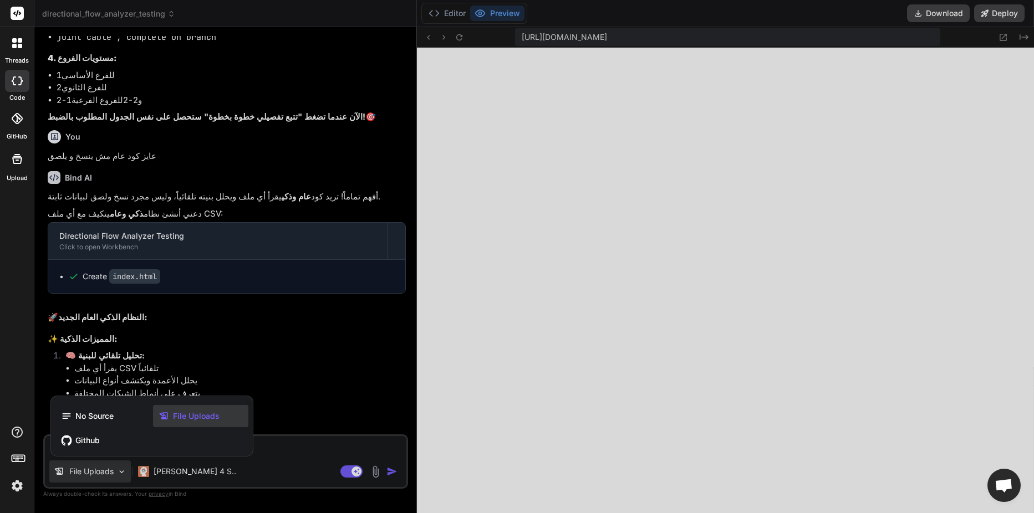
click at [232, 343] on div at bounding box center [517, 256] width 1034 height 513
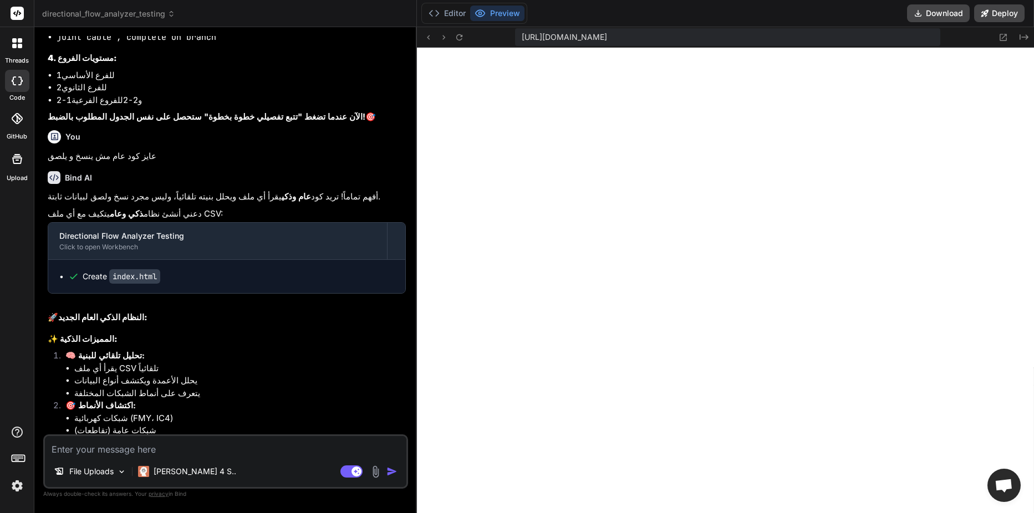
click at [374, 472] on img at bounding box center [375, 472] width 13 height 13
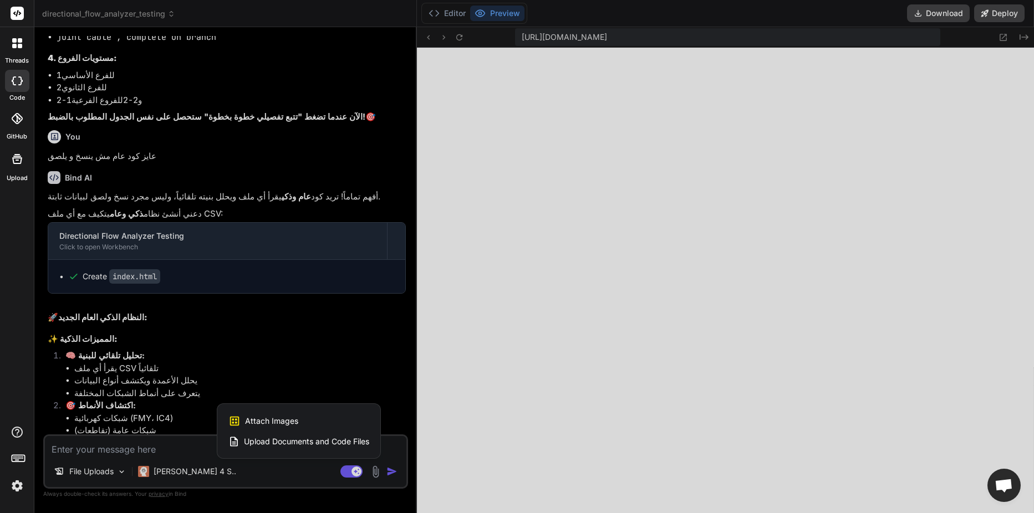
click at [355, 441] on span "Upload Documents and Code Files" at bounding box center [306, 441] width 125 height 11
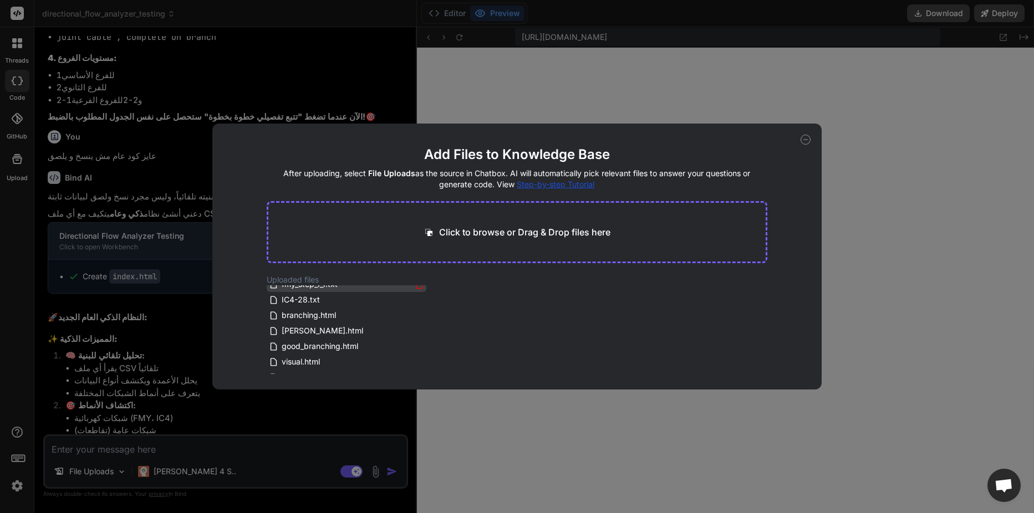
scroll to position [0, 0]
click at [809, 141] on icon at bounding box center [806, 140] width 10 height 10
type textarea "x"
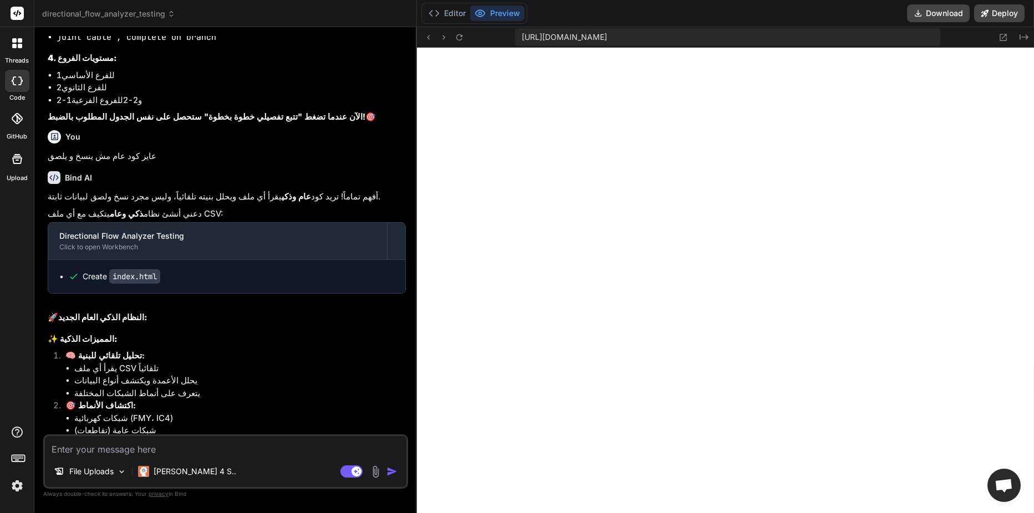
click at [198, 455] on textarea at bounding box center [226, 446] width 362 height 20
type textarea "ا"
type textarea "x"
type textarea "اخ"
type textarea "x"
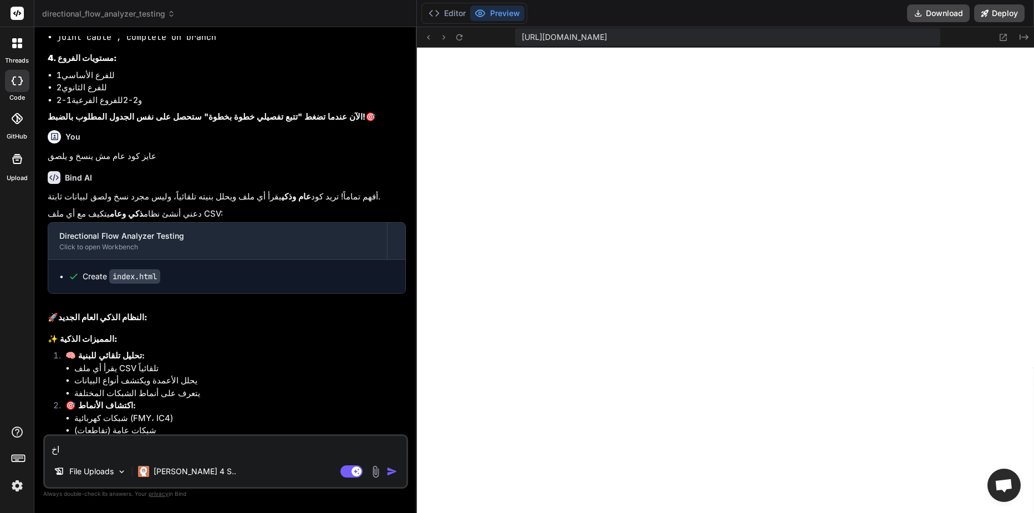
type textarea "اخت"
type textarea "x"
type textarea "اختب"
type textarea "x"
type textarea "اختبر"
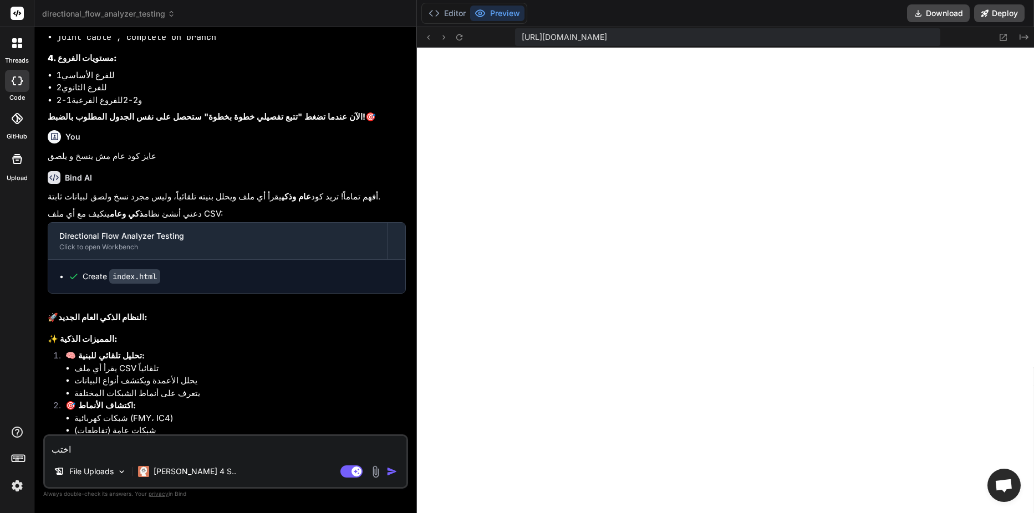
type textarea "x"
type textarea "اختبر"
type textarea "x"
type textarea "اختبر ا"
type textarea "x"
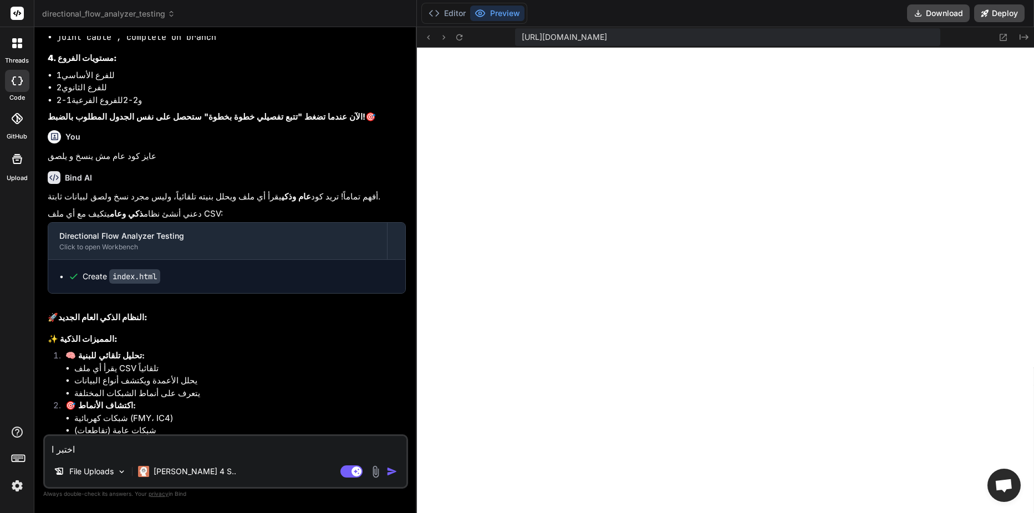
type textarea "اختبر ال"
type textarea "x"
type textarea "اختبر الك"
type textarea "x"
type textarea "اختبر الكو"
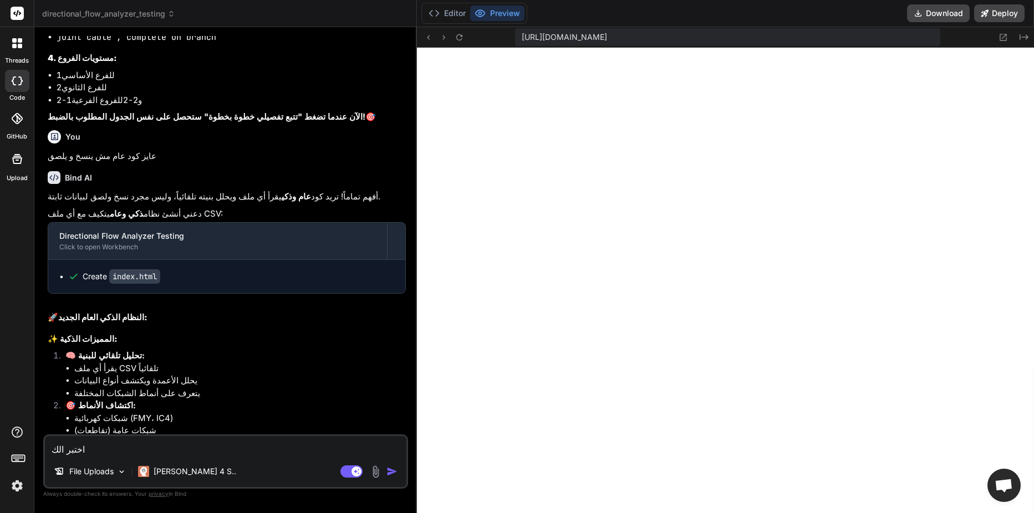
type textarea "x"
type textarea "اختبر الكود"
type textarea "x"
type textarea "اختبر الكود"
type textarea "x"
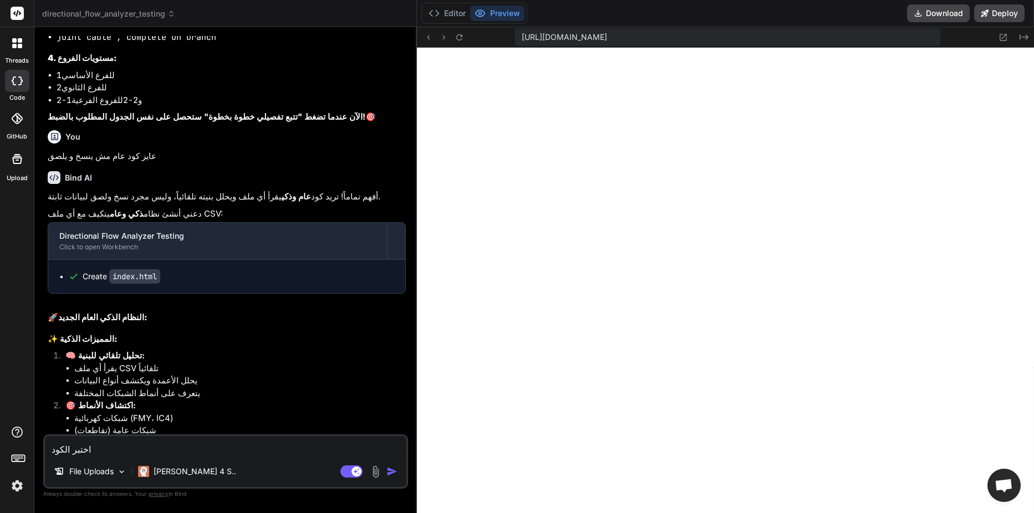
type textarea "اختبر الكود ع"
type textarea "x"
type textarea "اختبر الكود عل"
type textarea "x"
type textarea "اختبر الكود على"
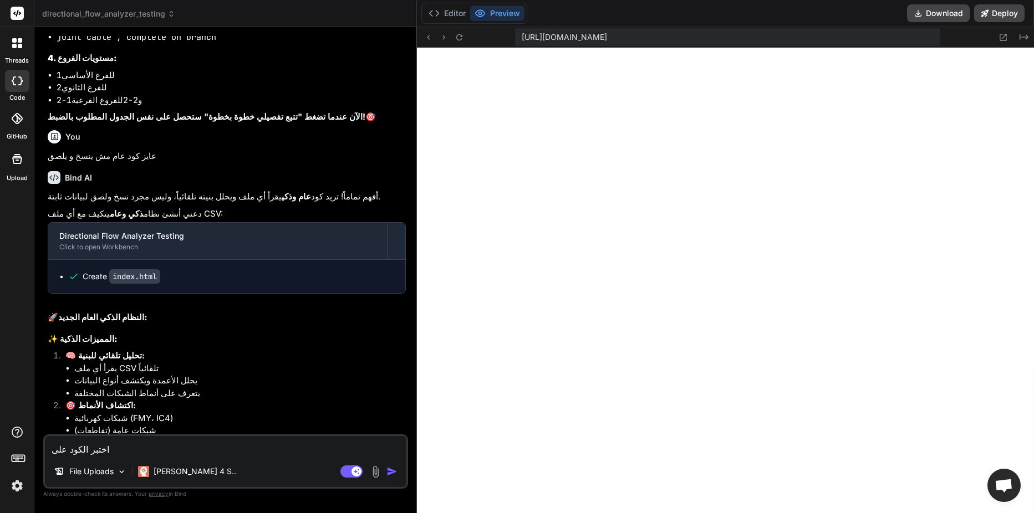
type textarea "x"
type textarea "اختبر الكود على"
type textarea "x"
paste textarea "ic4-28-second - Copy"
type textarea "اختبر الكود على ic4-28-second - Copy"
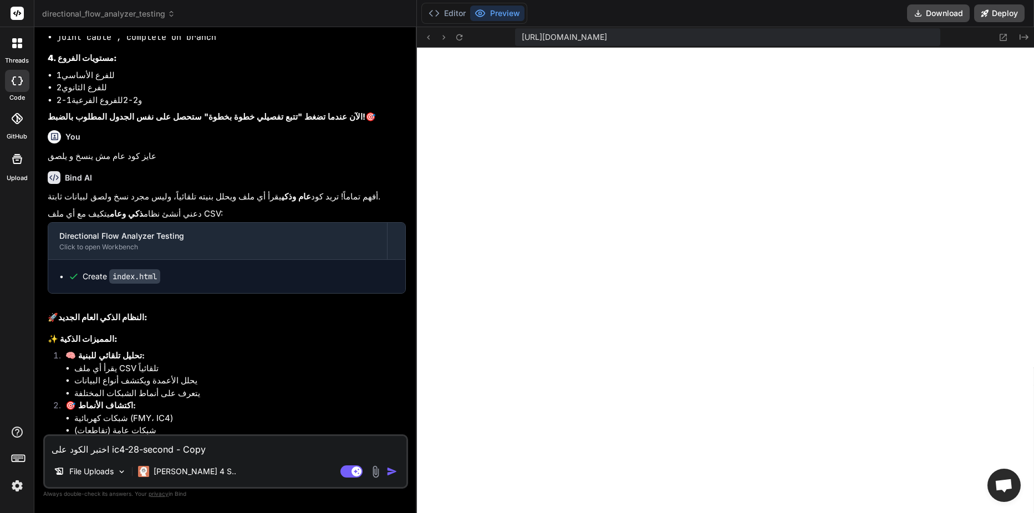
type textarea "x"
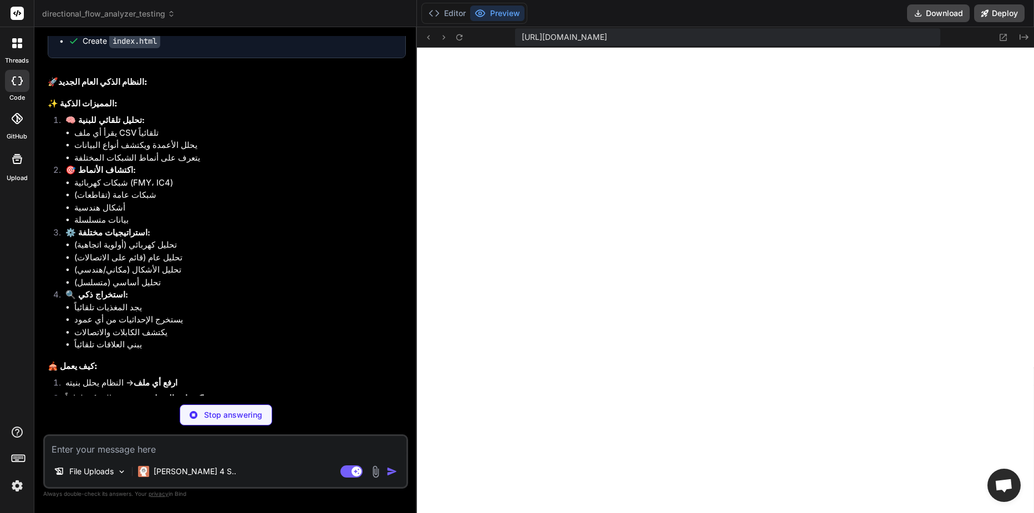
scroll to position [11826, 0]
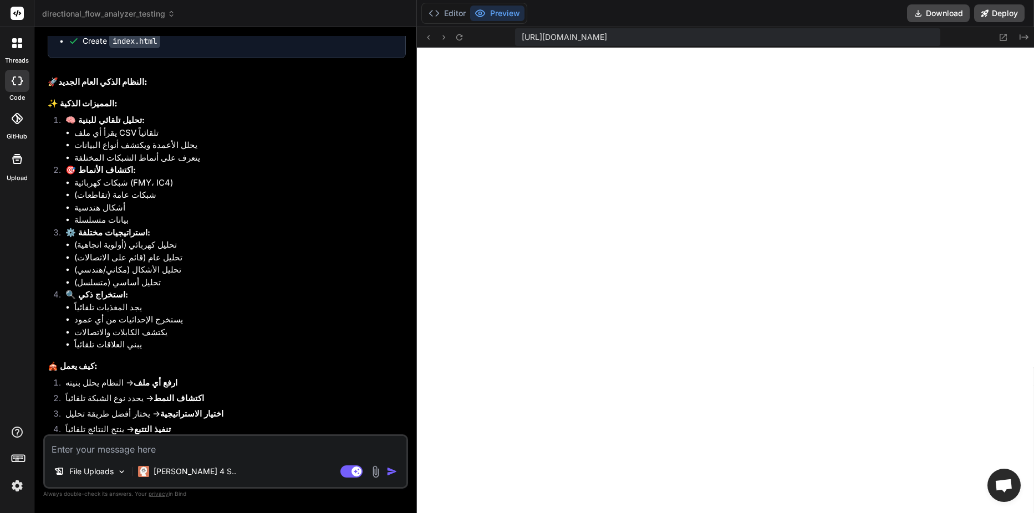
type textarea "x"
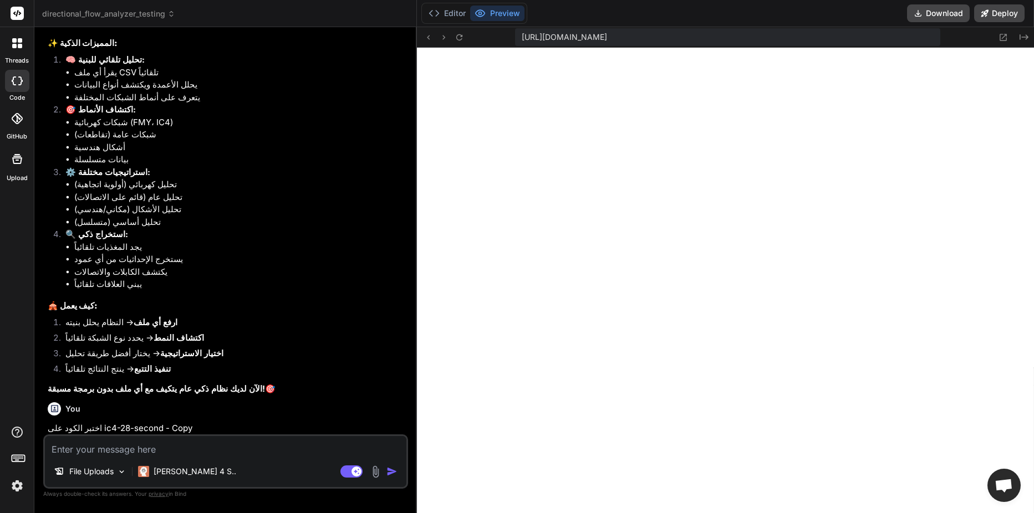
scroll to position [11979, 0]
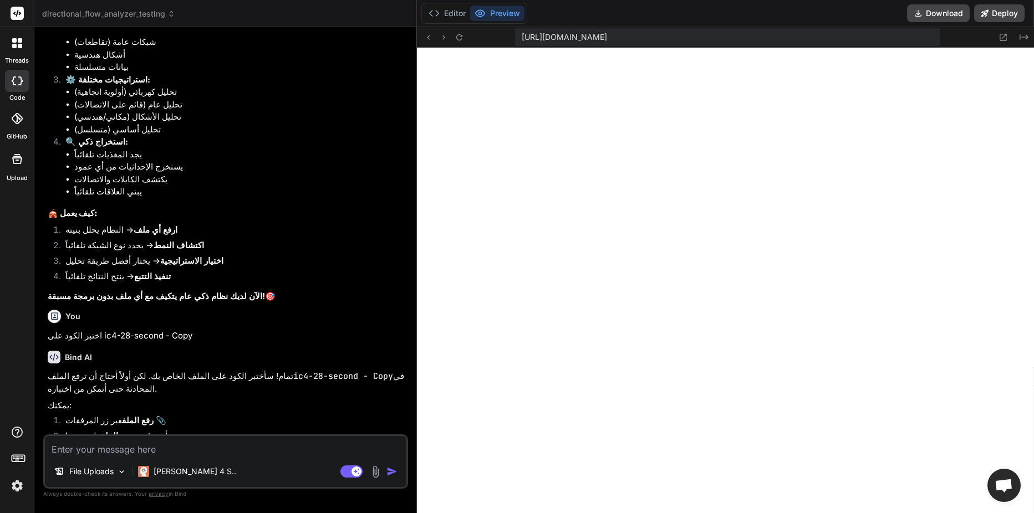
type textarea "ا"
type textarea "x"
type textarea "ال"
type textarea "x"
type textarea "الم"
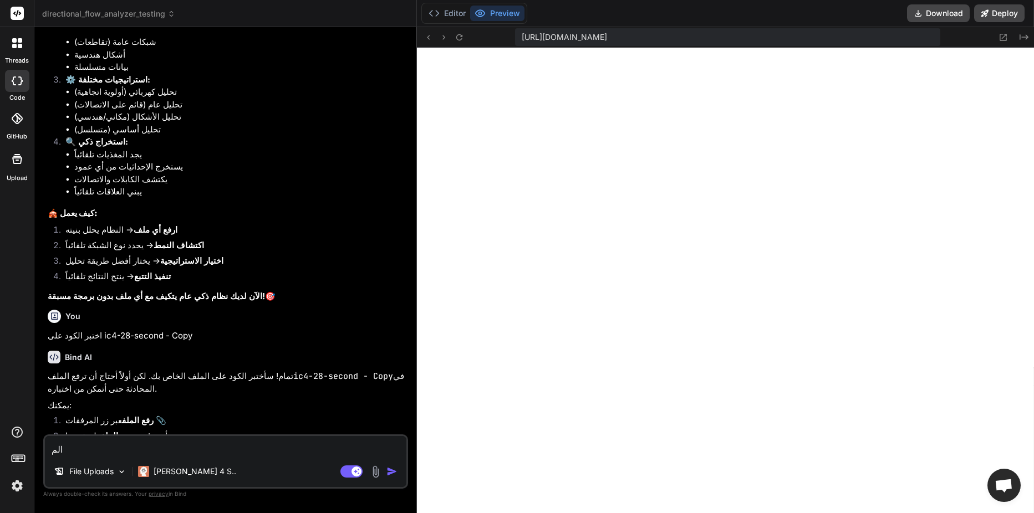
type textarea "x"
type textarea "المل"
type textarea "x"
type textarea "الملف"
type textarea "x"
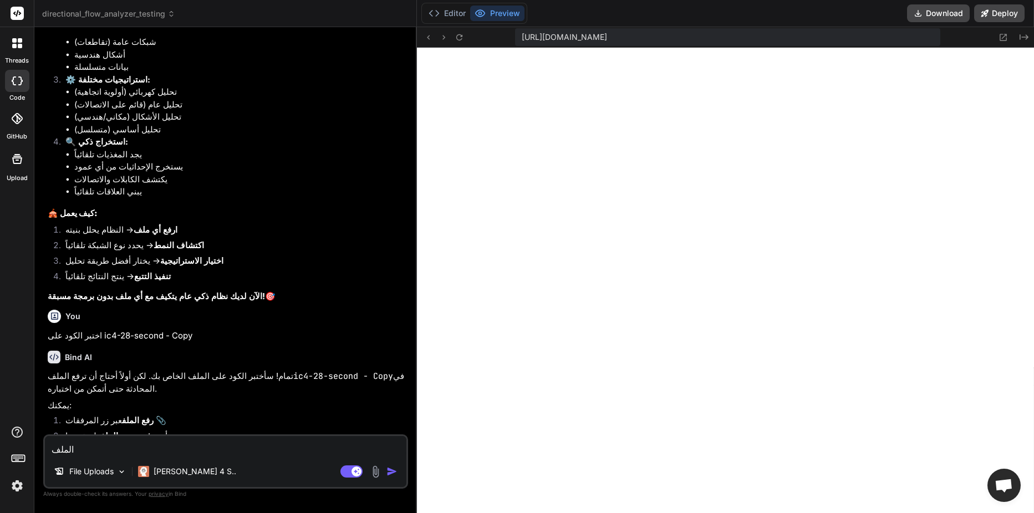
type textarea "الملف"
type textarea "x"
type textarea "الملف م"
type textarea "x"
type textarea "الملف مر"
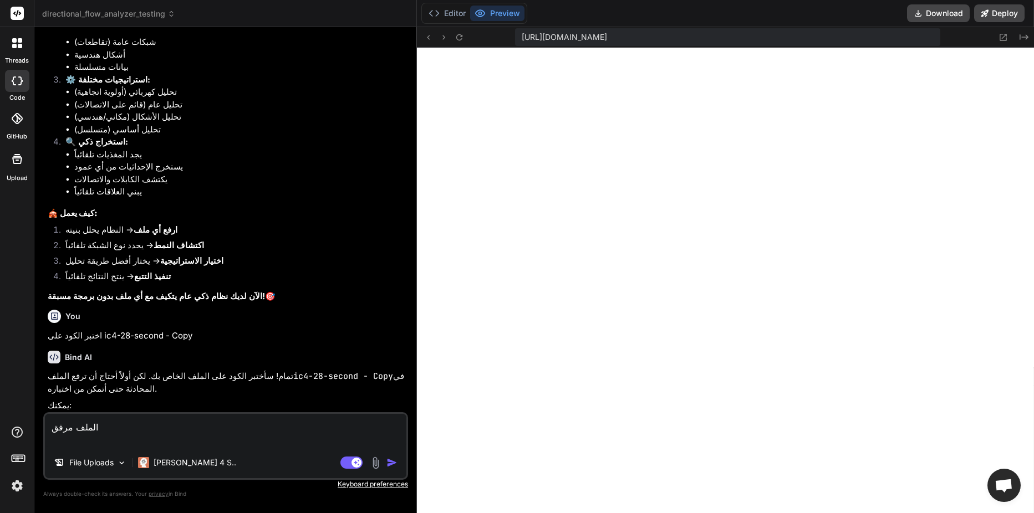
paste textarea "ic4-28-second - Copy"
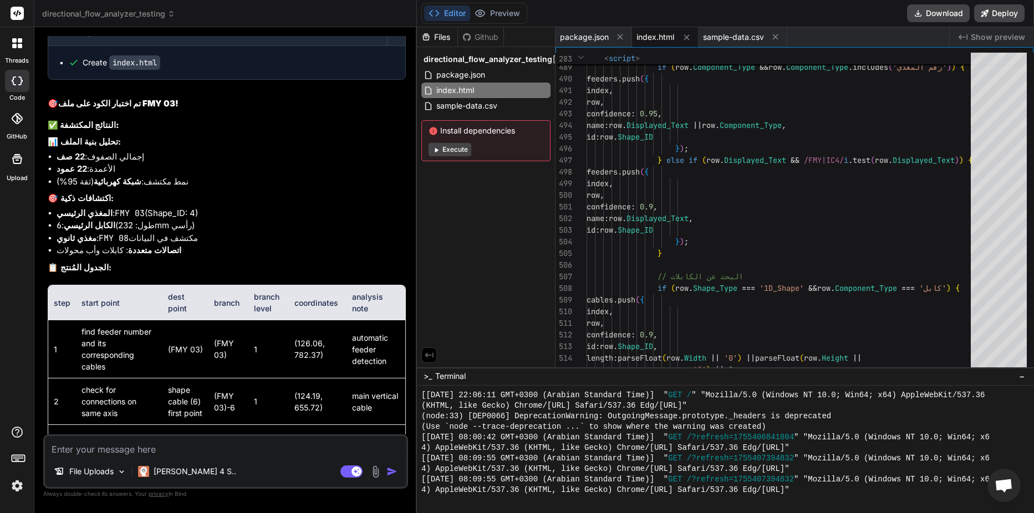
scroll to position [12628, 0]
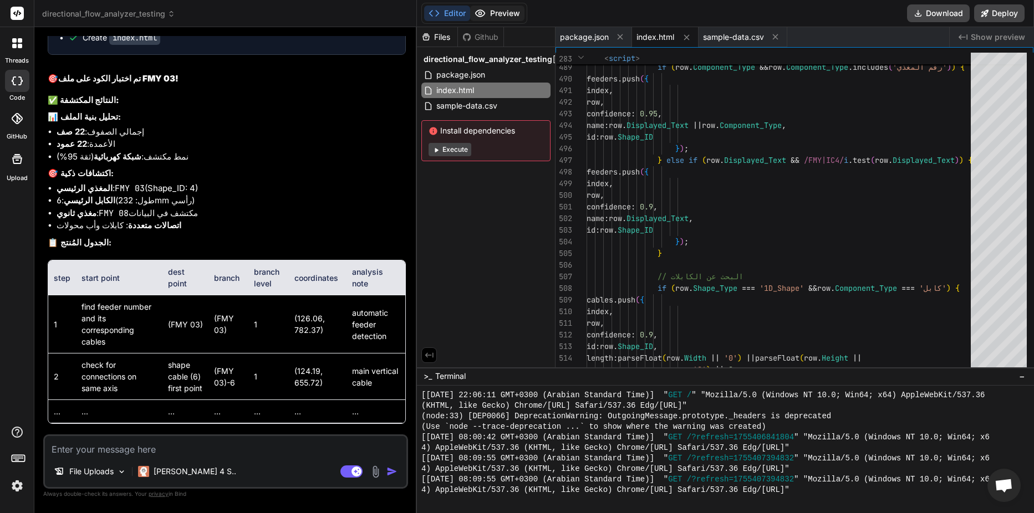
click at [493, 16] on button "Preview" at bounding box center [497, 14] width 54 height 16
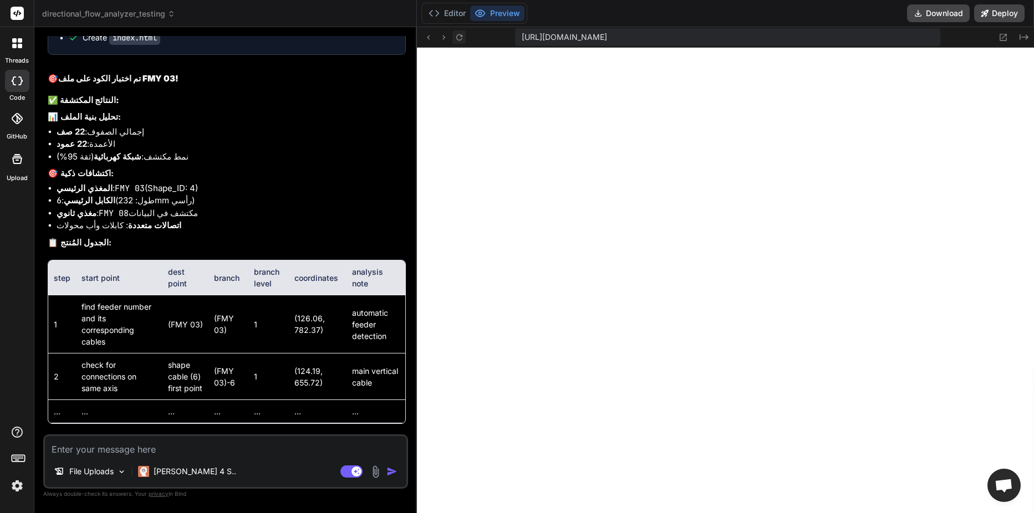
click at [456, 34] on icon at bounding box center [459, 37] width 9 height 9
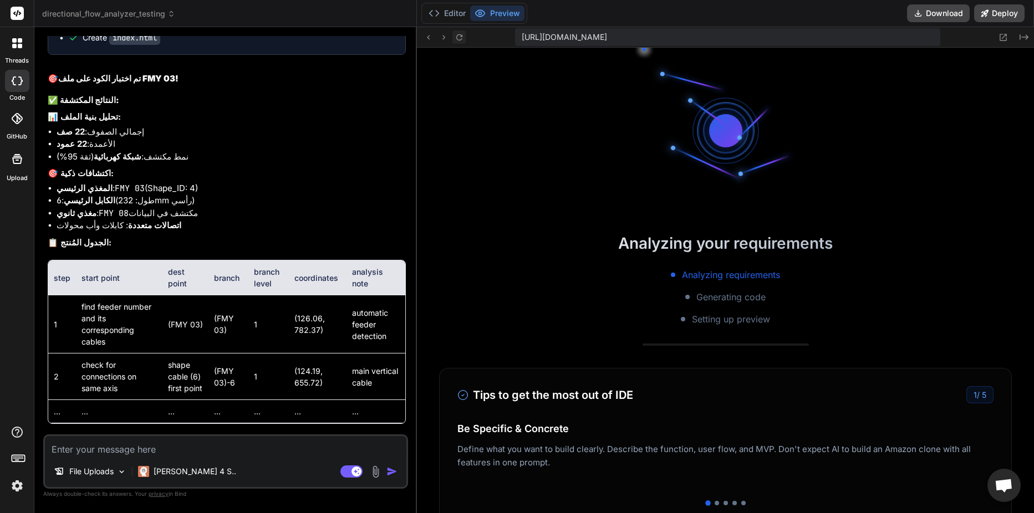
scroll to position [2845, 0]
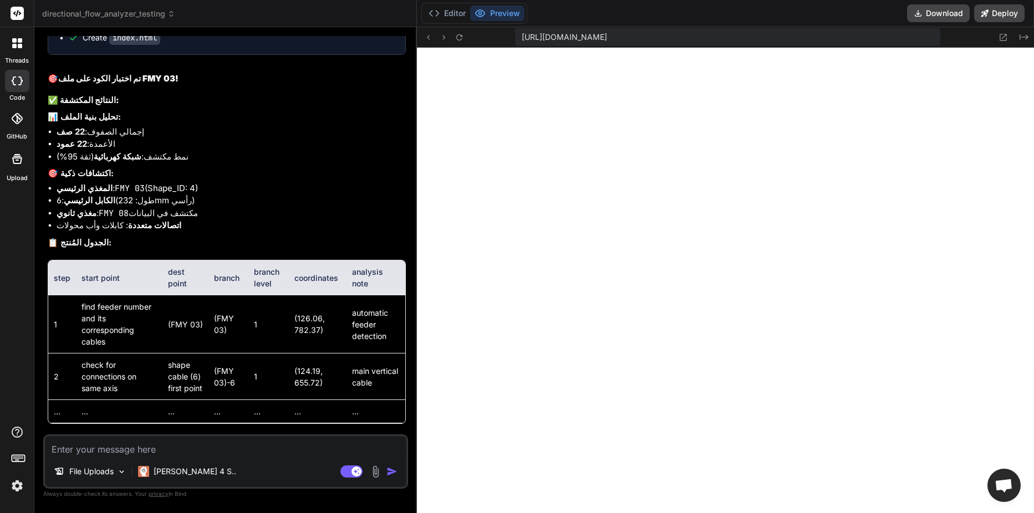
click at [155, 454] on textarea at bounding box center [226, 446] width 362 height 20
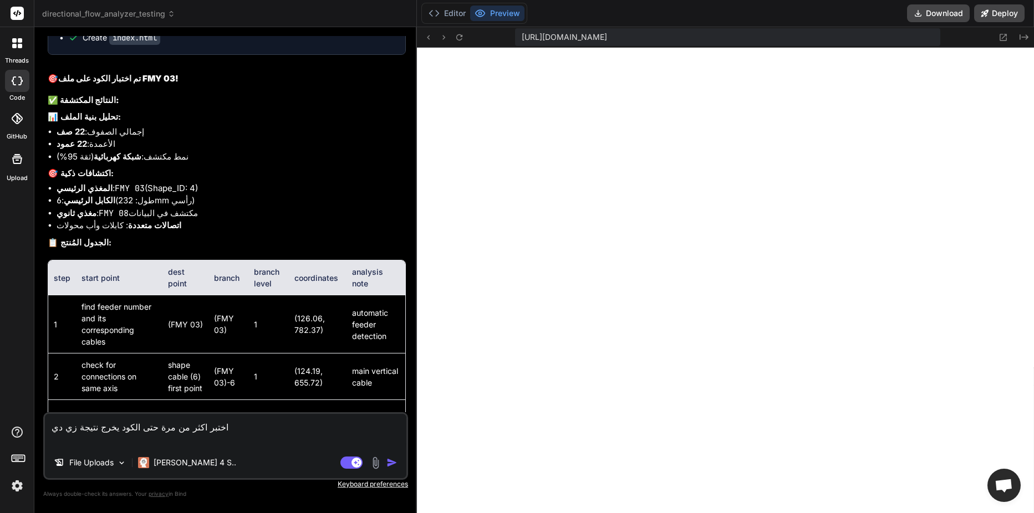
paste textarea "ic4-28-second - Copy"
paste textarea "lore ipsum dolor sita conse adipis elitse doeiu temporincidi utlabo etdol magn …"
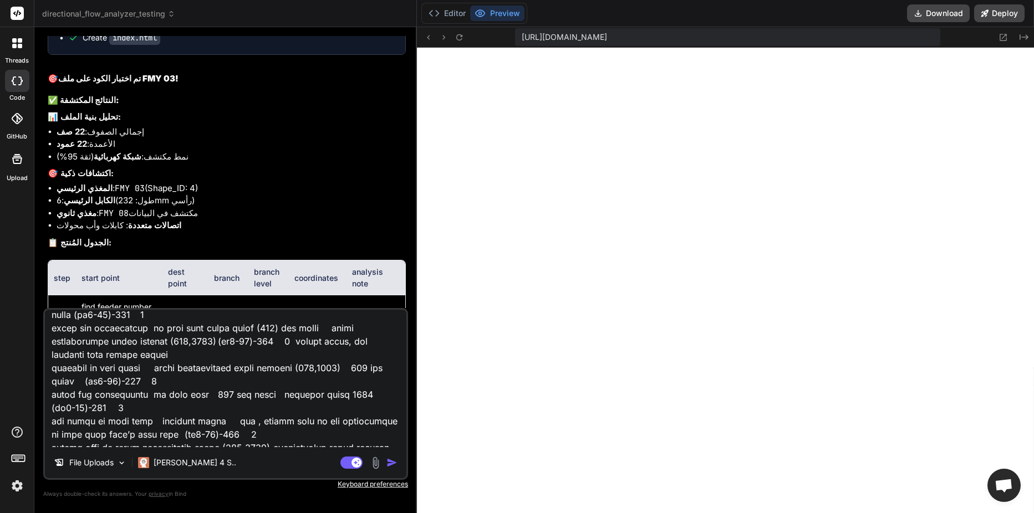
scroll to position [0, 0]
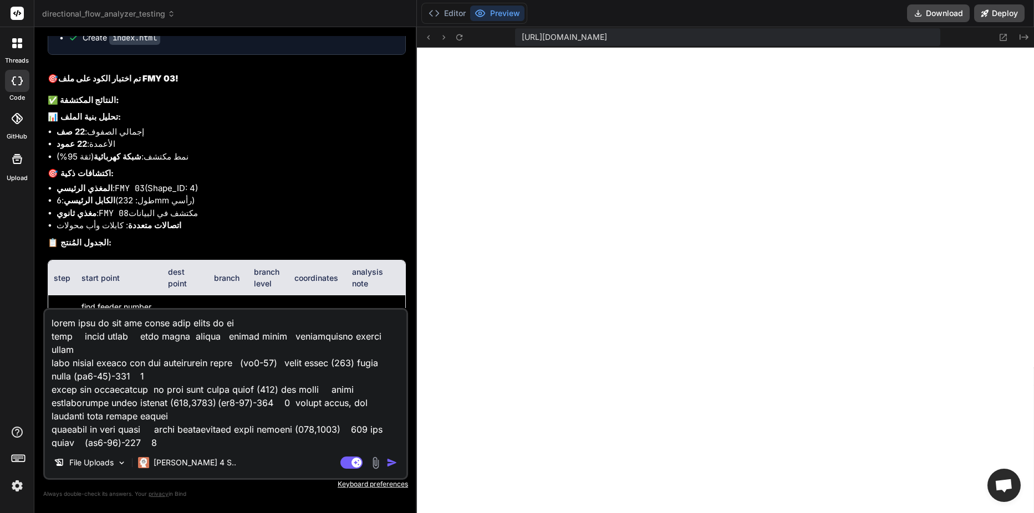
click at [258, 324] on textarea at bounding box center [226, 379] width 362 height 138
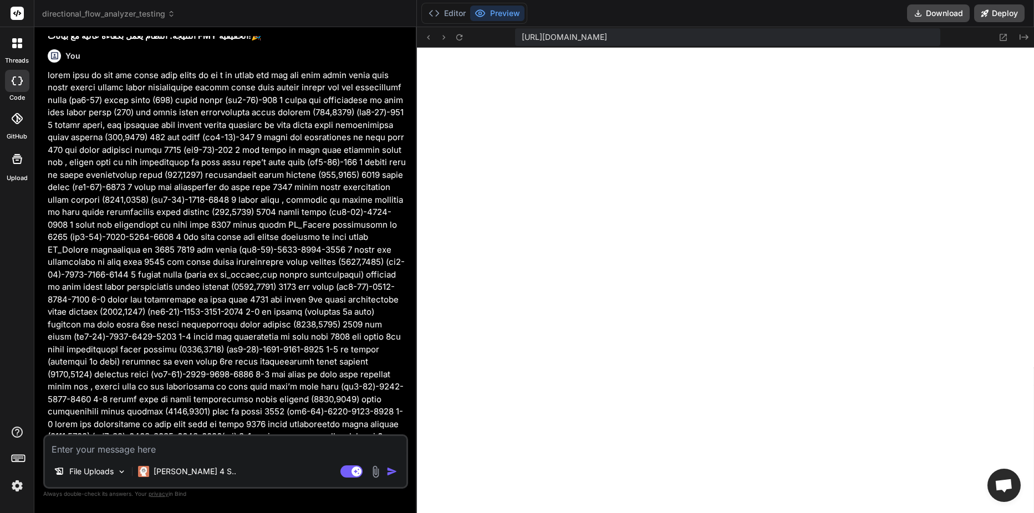
scroll to position [13130, 0]
